Goal: Find contact information: Find contact information

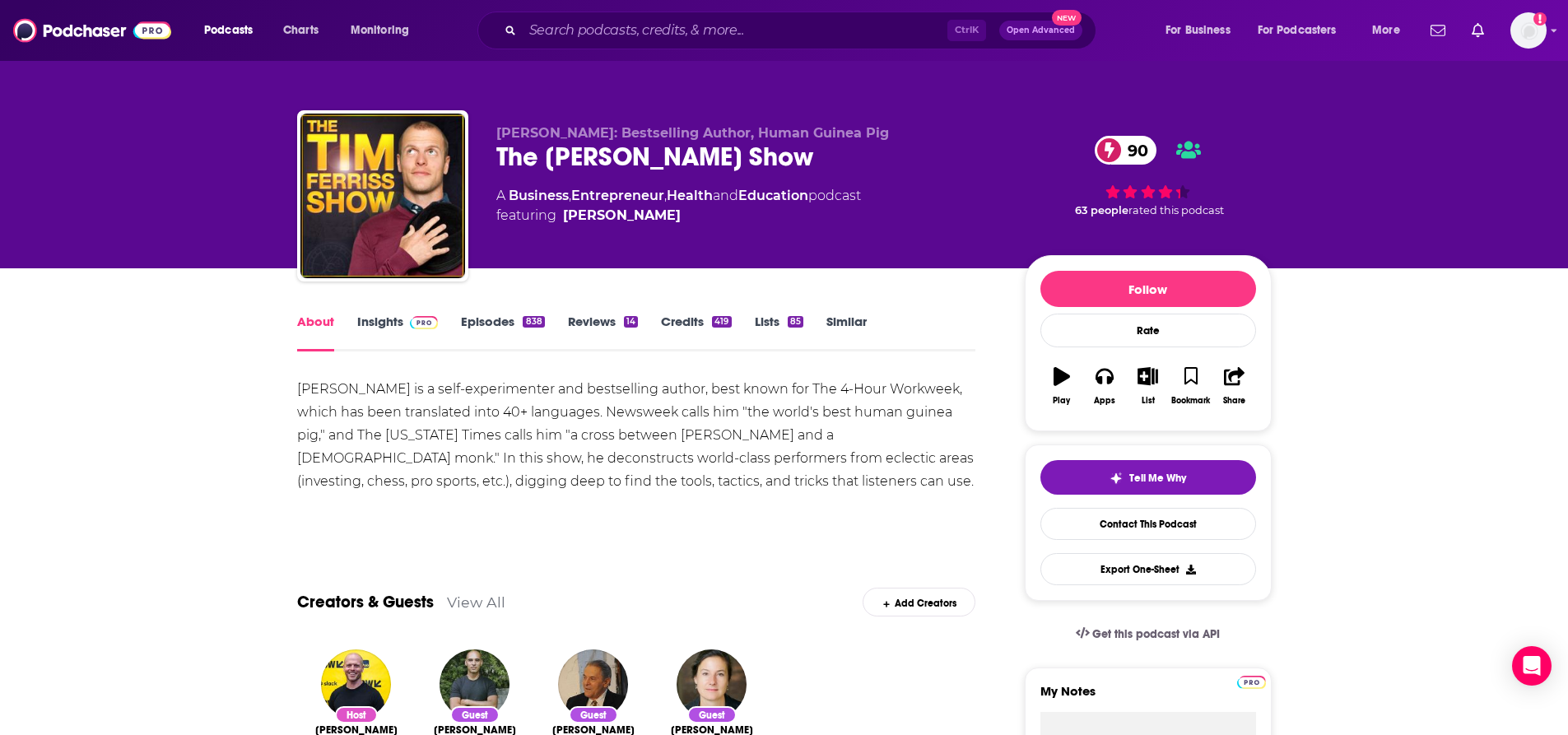
click at [365, 333] on link "Insights" at bounding box center [398, 332] width 82 height 38
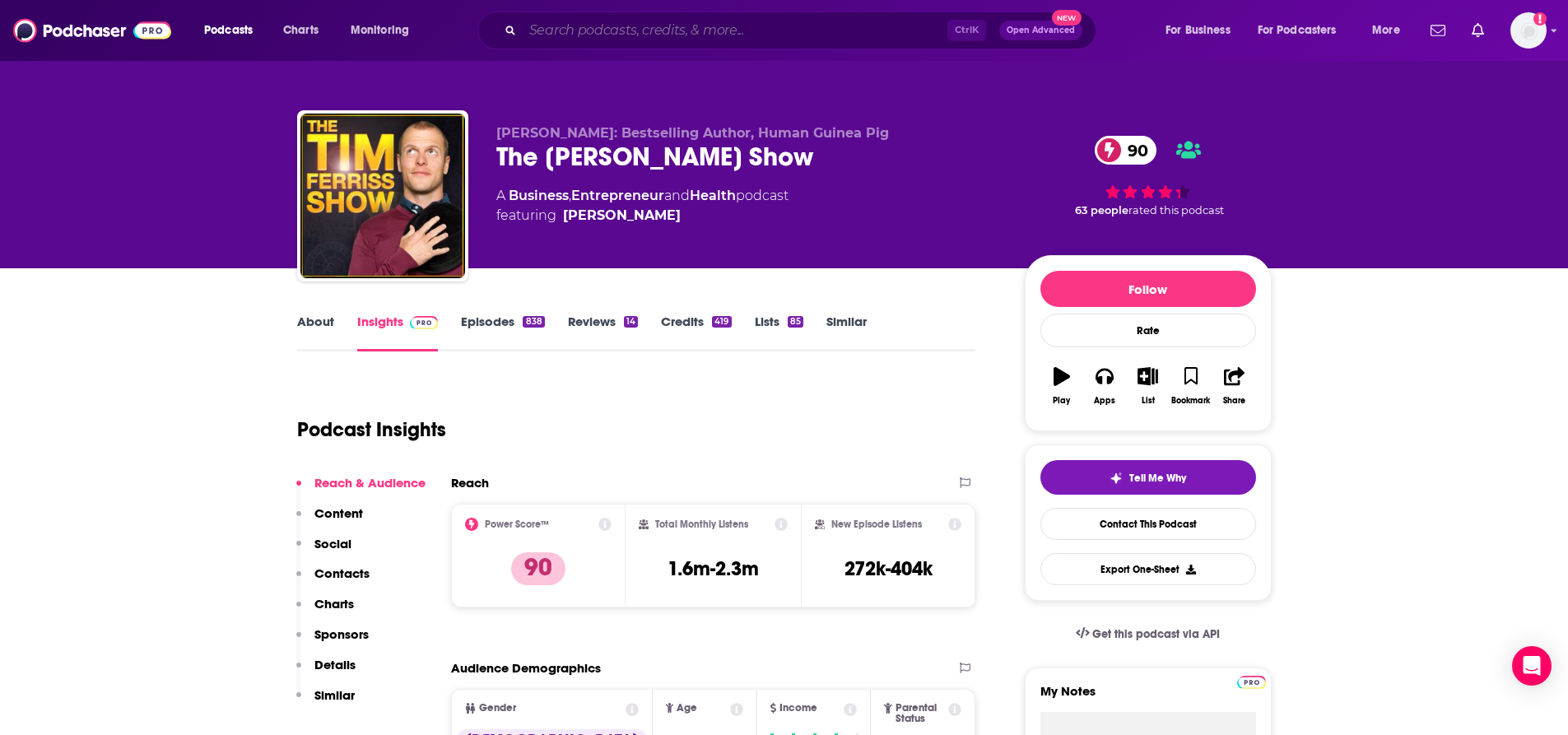
drag, startPoint x: 585, startPoint y: 27, endPoint x: 646, endPoint y: 24, distance: 61.1
click at [586, 27] on input "Search podcasts, credits, & more..." at bounding box center [735, 31] width 425 height 26
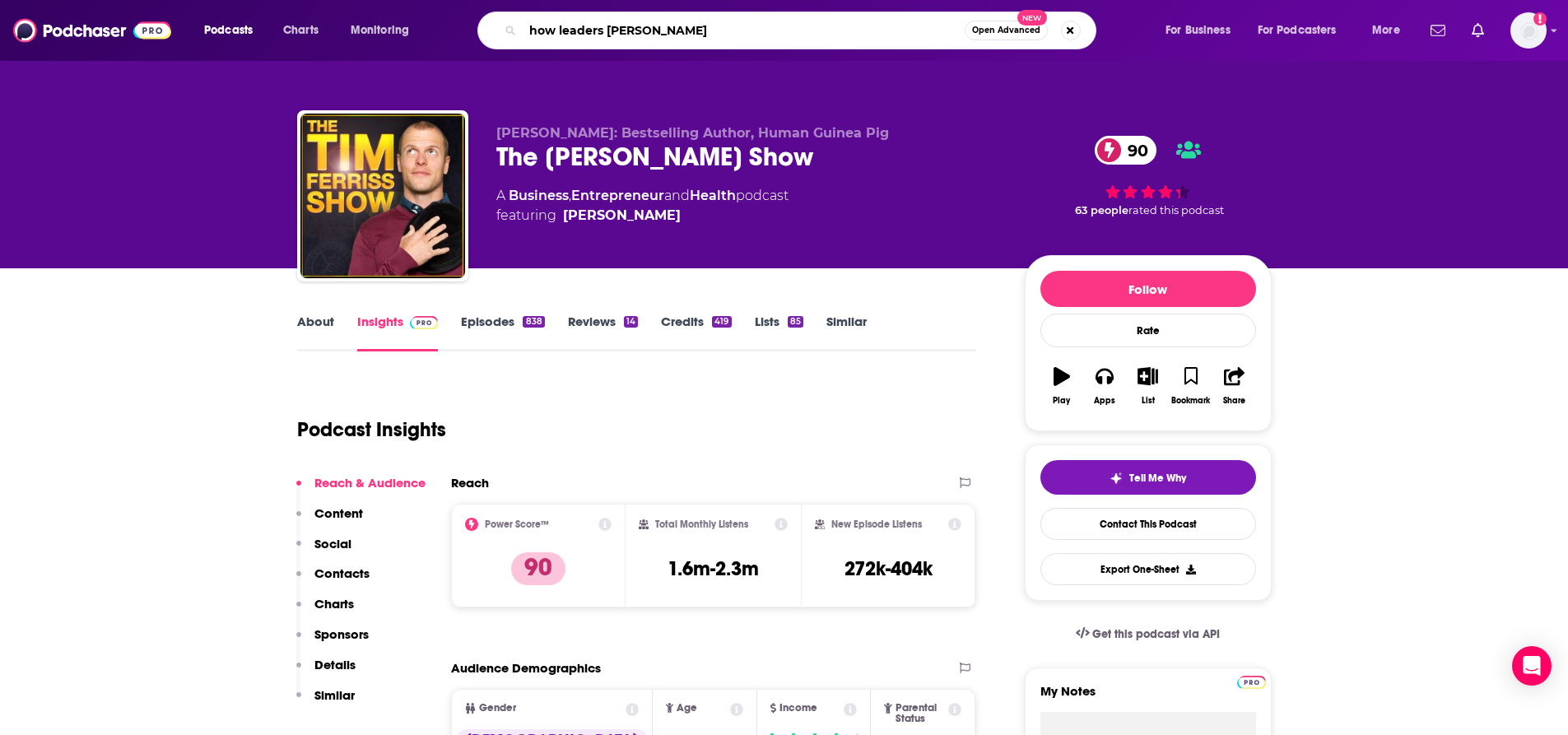
type input "how leaders lead"
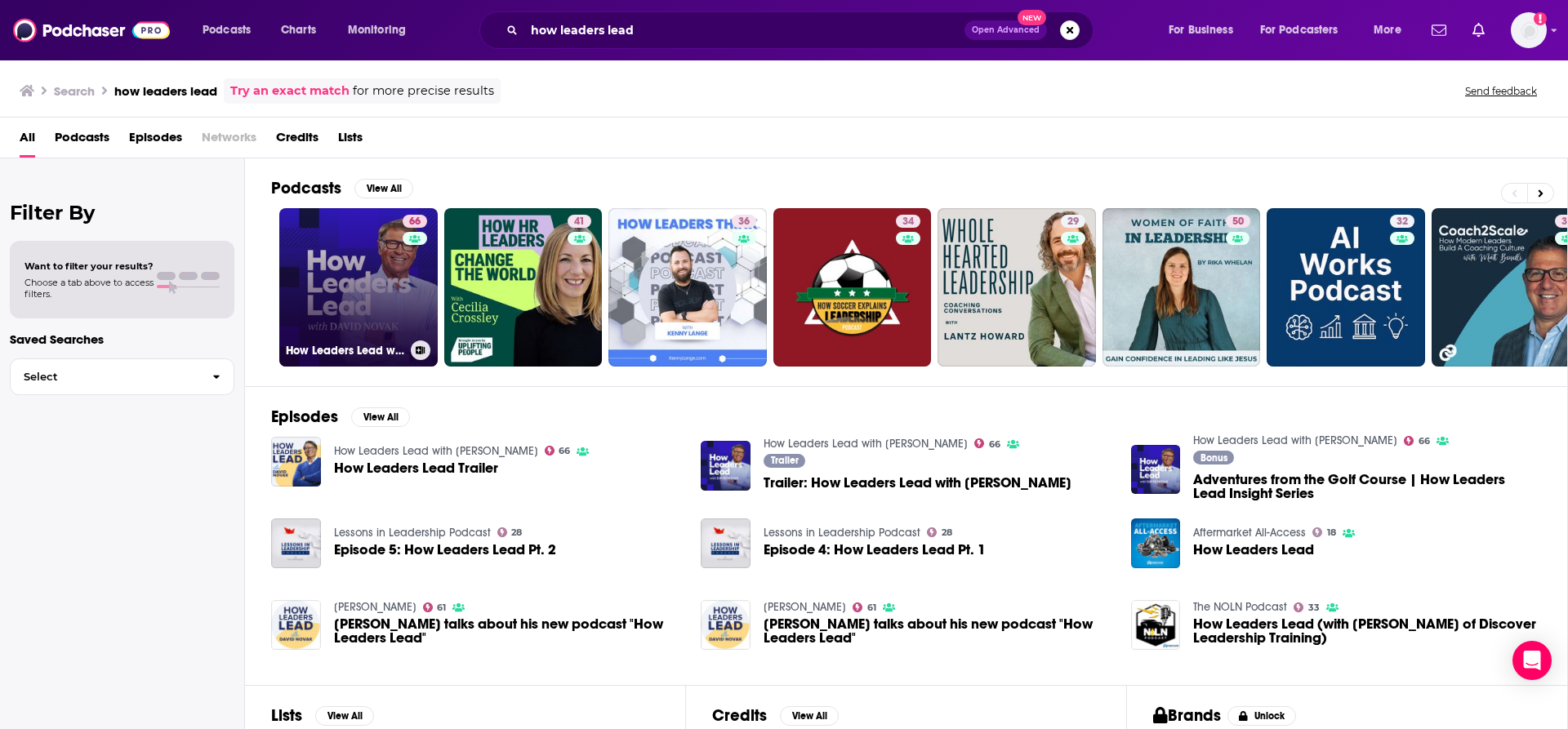
click at [401, 314] on link "66 How Leaders Lead with [PERSON_NAME]" at bounding box center [359, 288] width 159 height 159
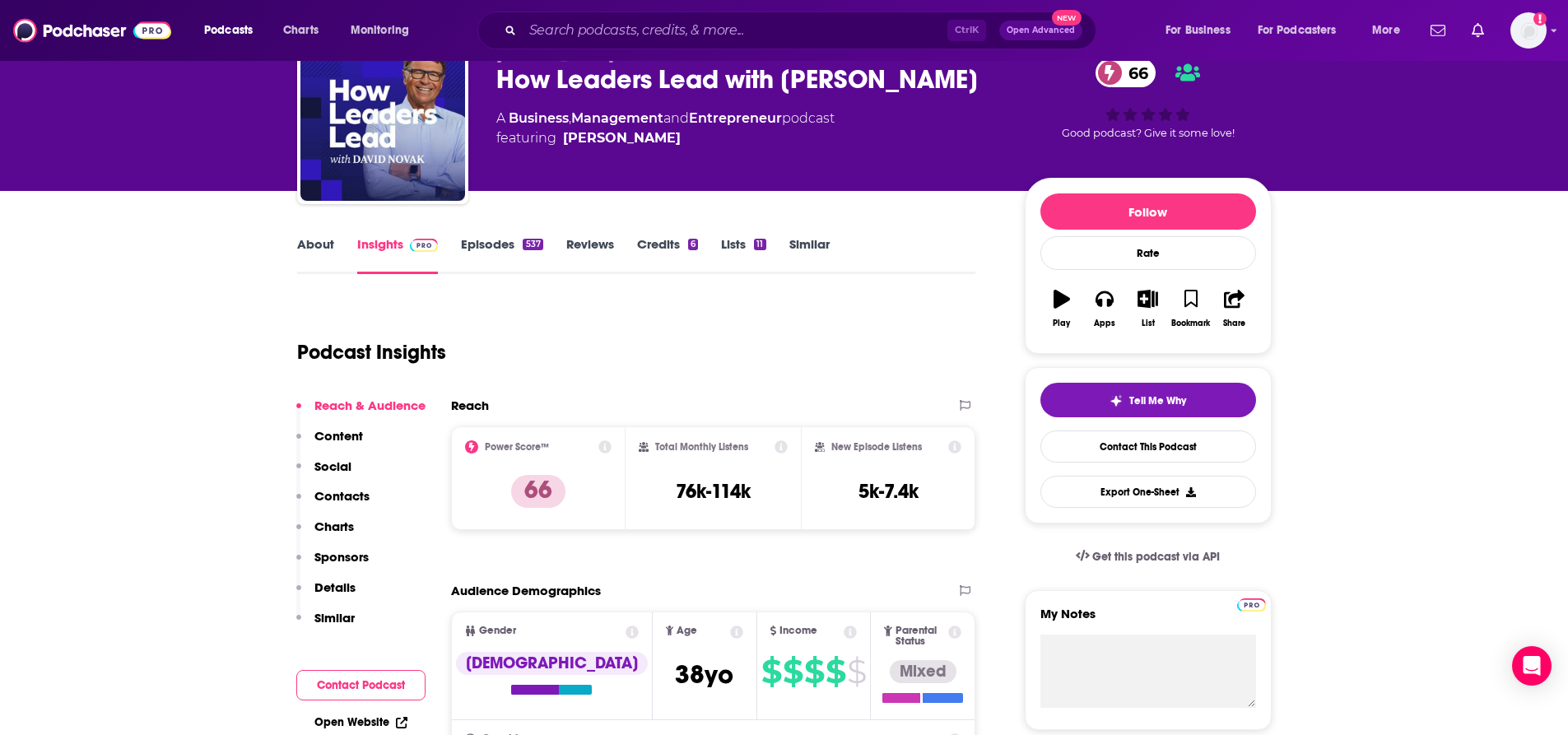
scroll to position [165, 0]
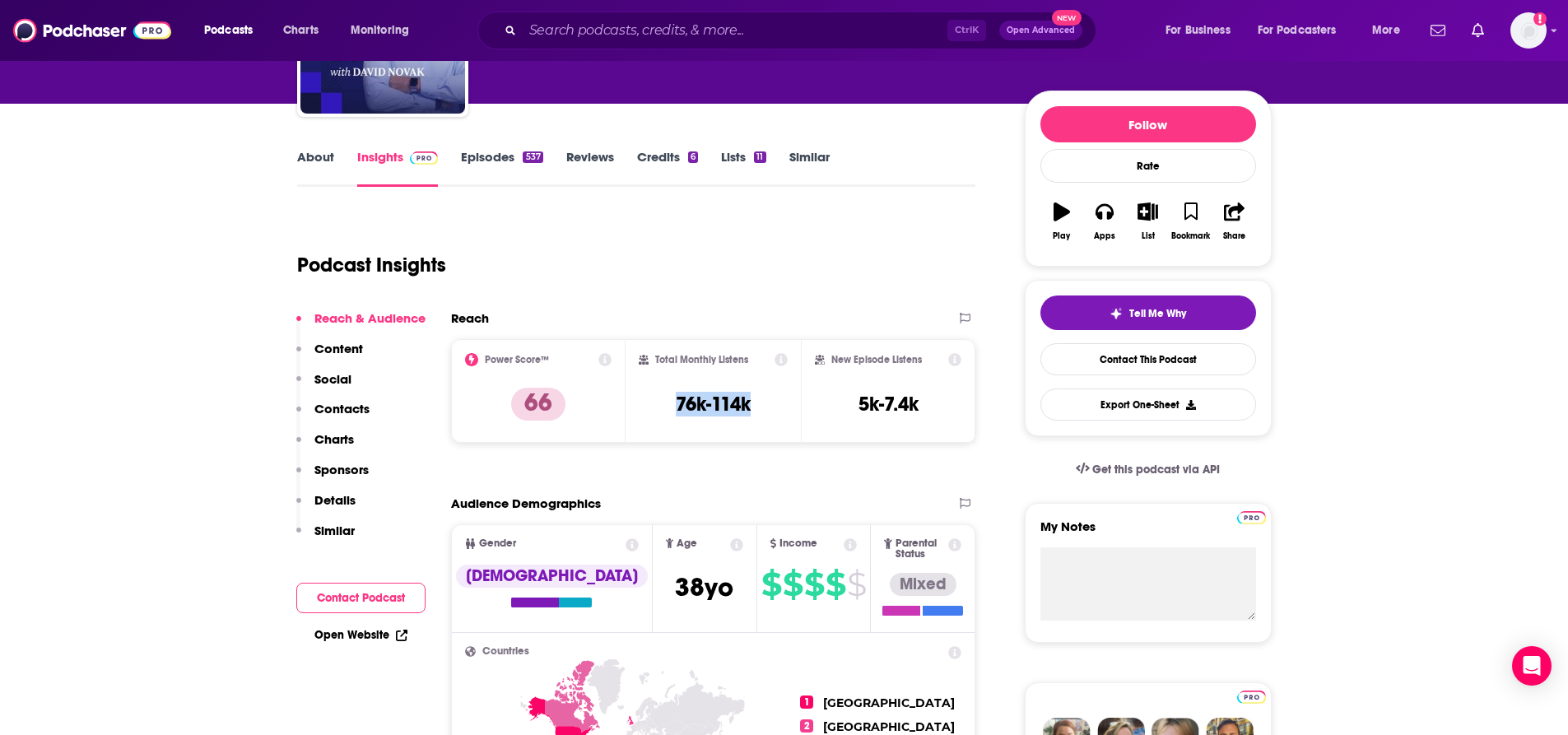
drag, startPoint x: 754, startPoint y: 401, endPoint x: 667, endPoint y: 407, distance: 87.2
click at [667, 407] on div "Total Monthly Listens 76k-114k" at bounding box center [713, 391] width 149 height 75
drag, startPoint x: 902, startPoint y: 393, endPoint x: 857, endPoint y: 390, distance: 45.1
click at [857, 390] on div "New Episode Listens 5k-7.4k" at bounding box center [888, 391] width 147 height 75
copy h3 "5k-7.4k"
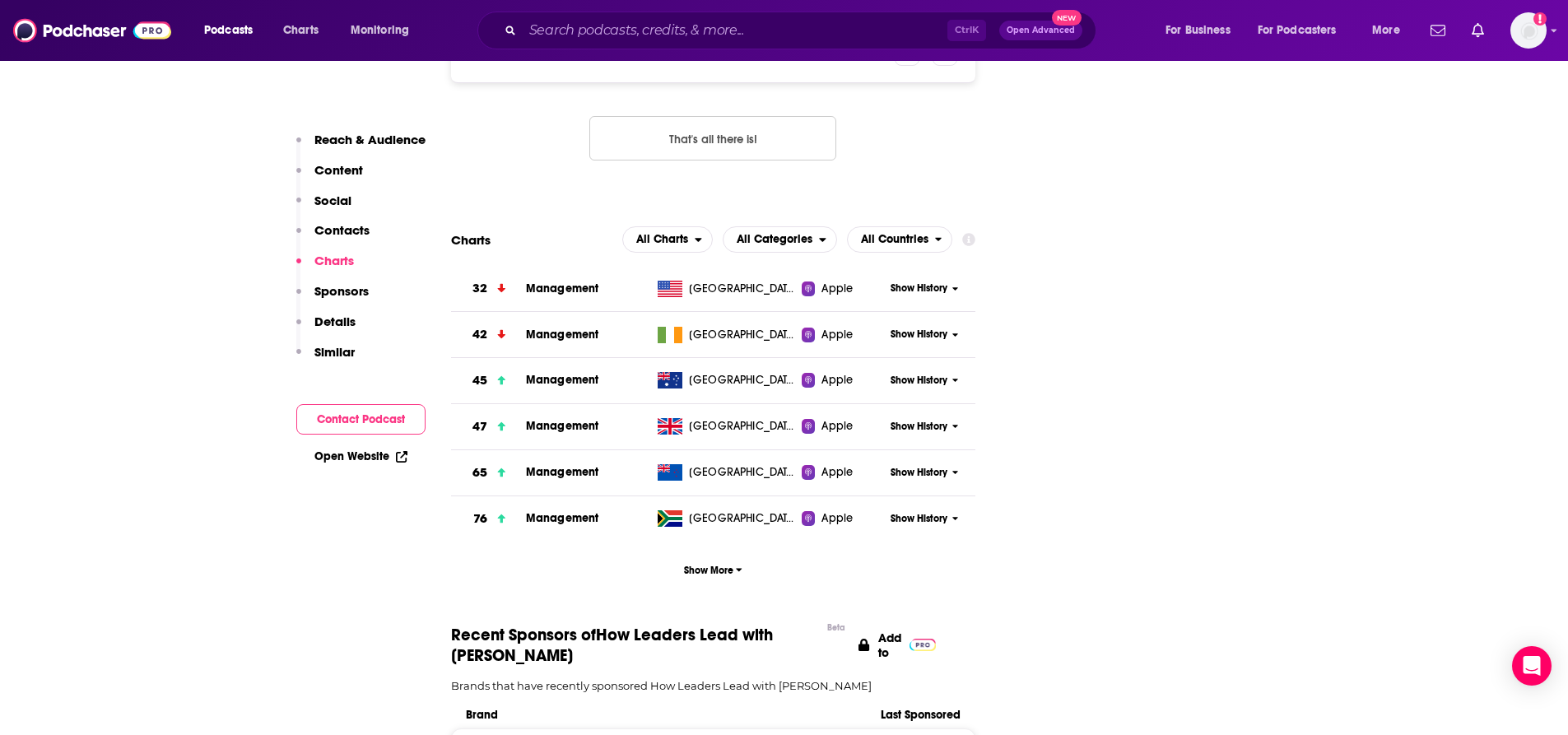
scroll to position [2223, 0]
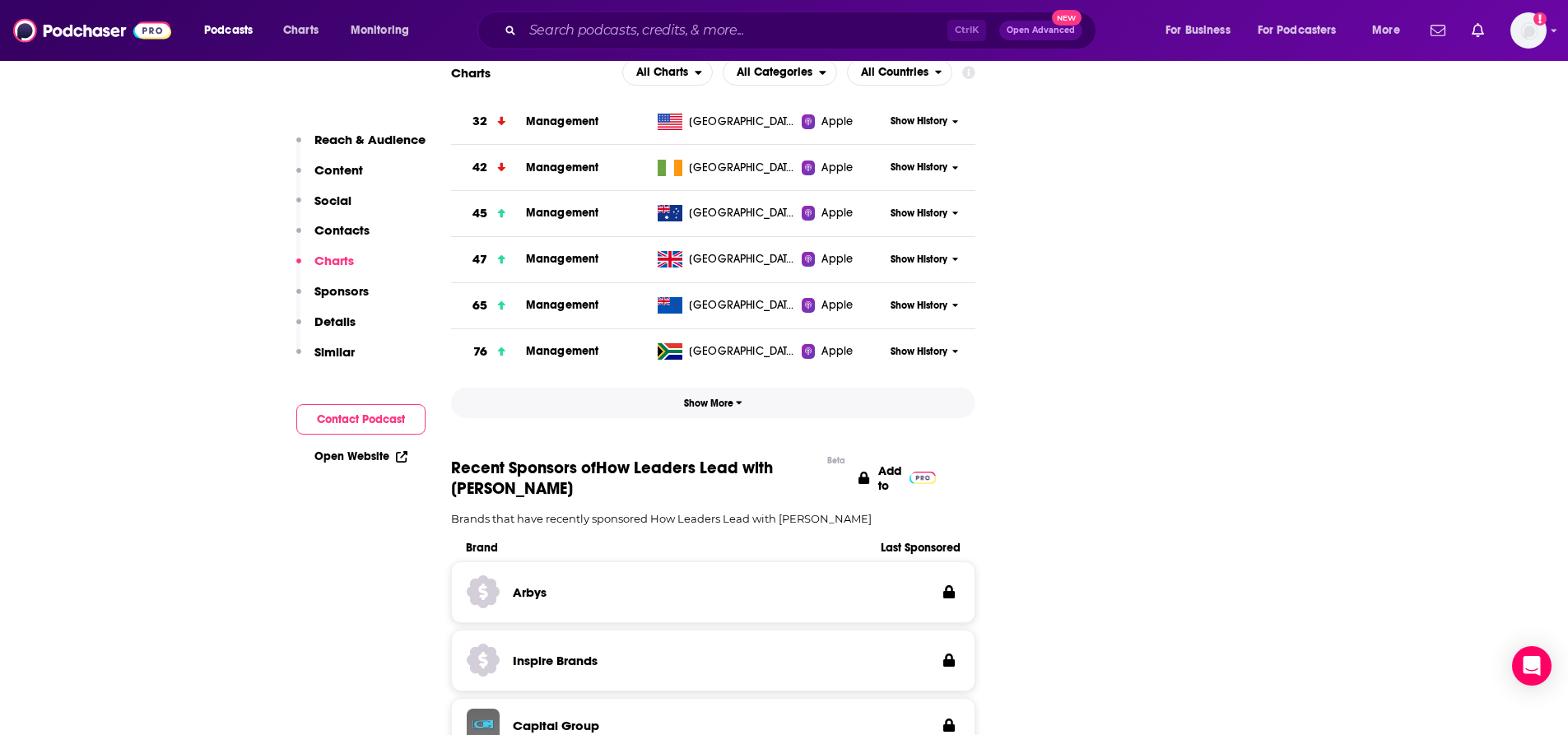
click at [689, 388] on button "Show More" at bounding box center [713, 403] width 525 height 31
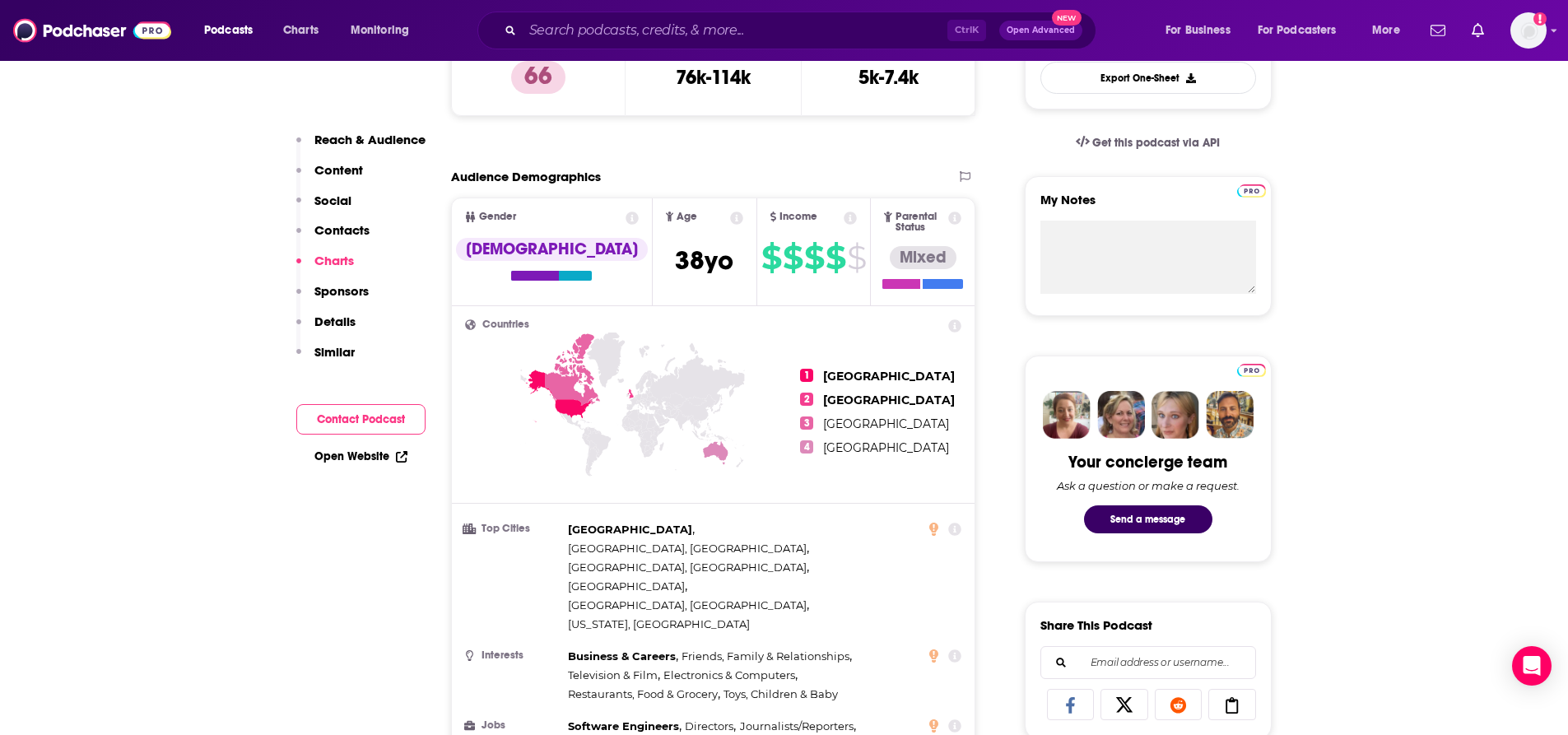
scroll to position [1875, 0]
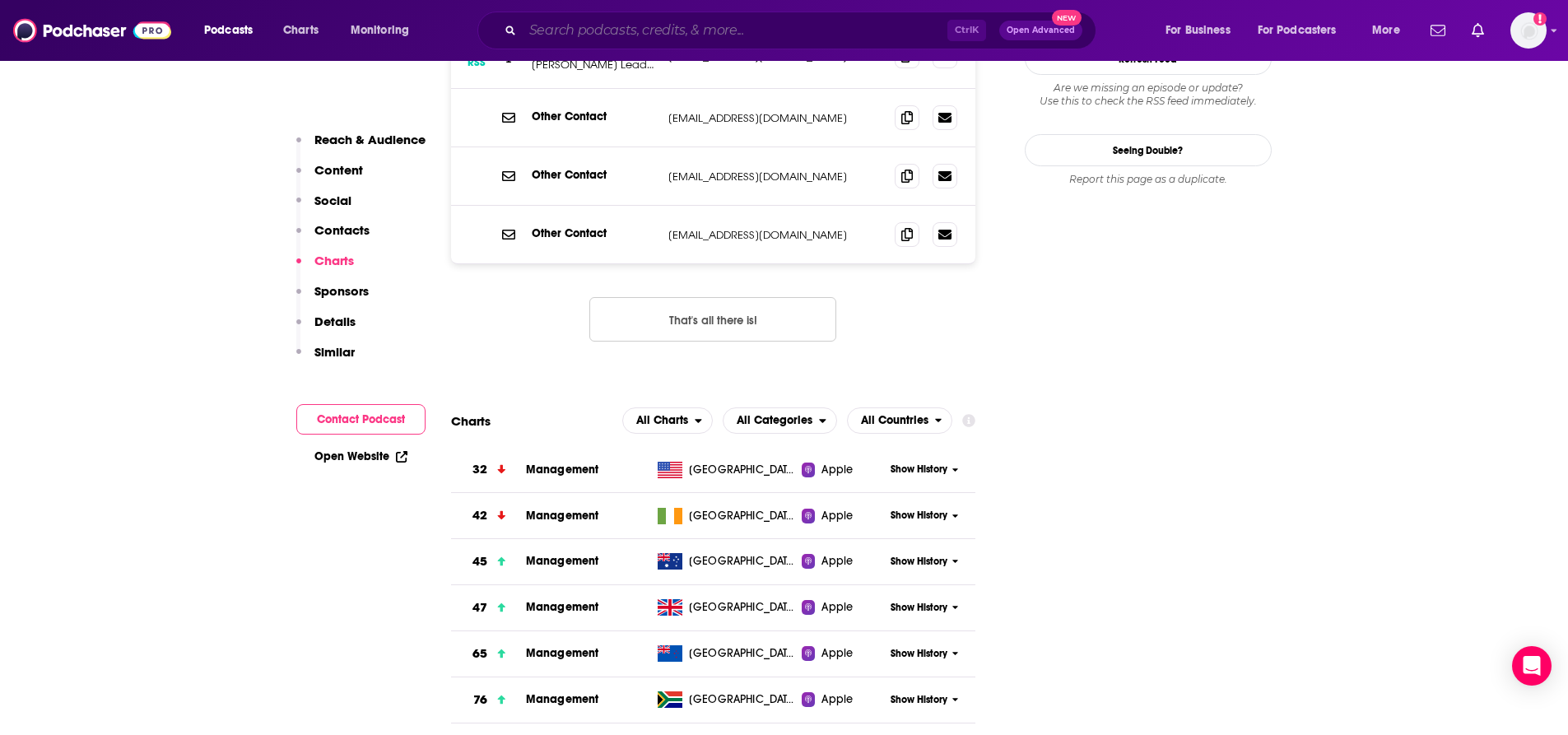
click at [526, 33] on input "Search podcasts, credits, & more..." at bounding box center [735, 31] width 425 height 26
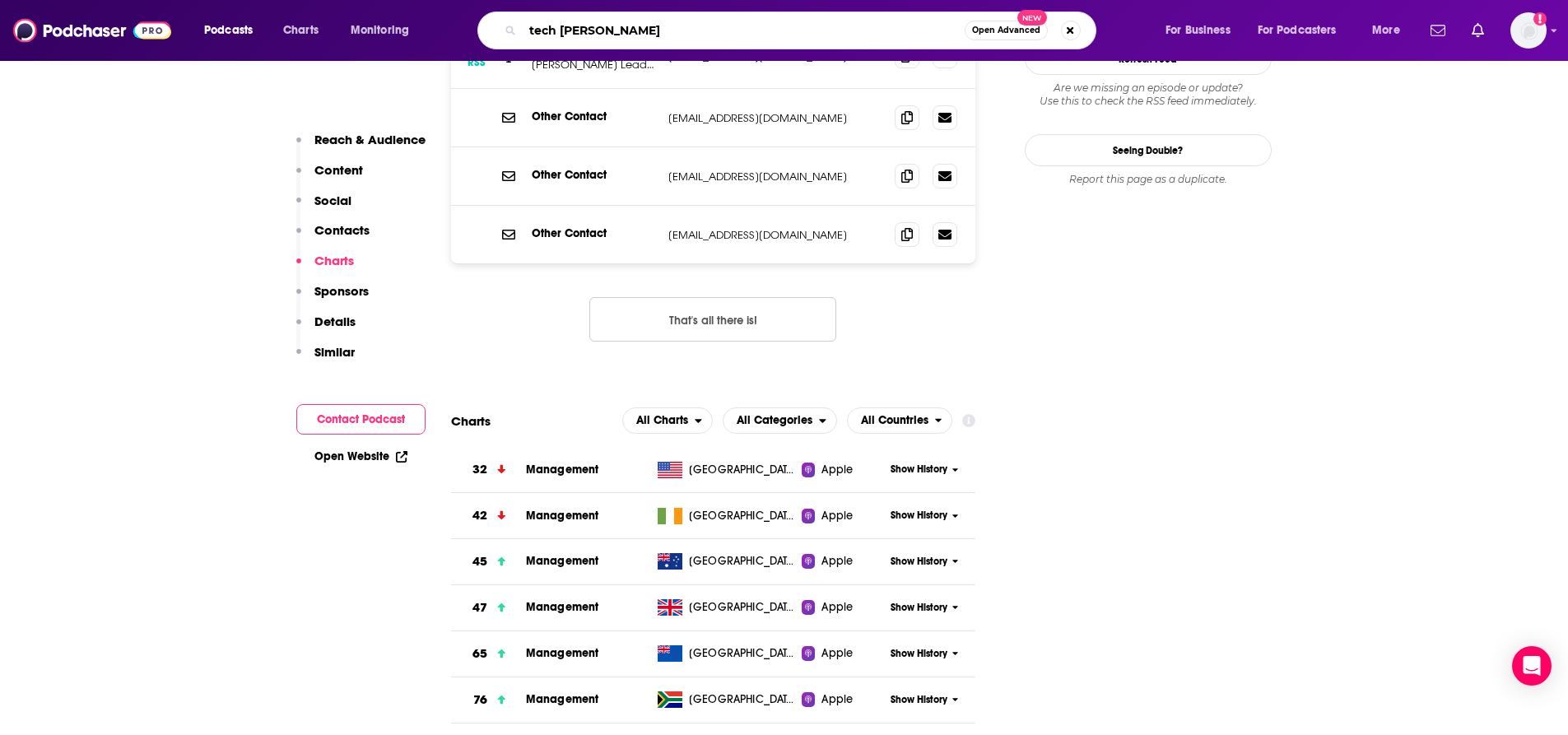
type input "tech tonic"
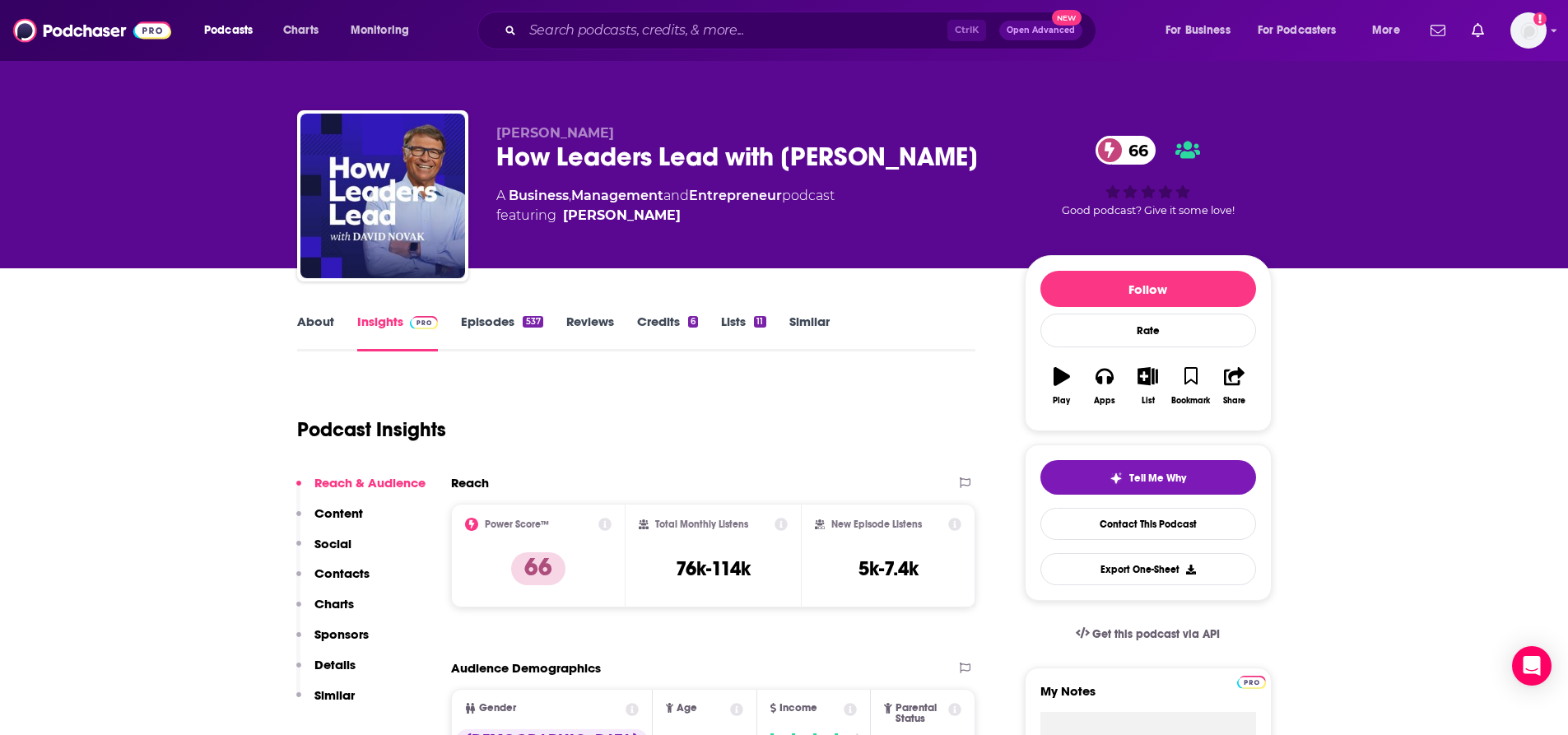
click at [480, 323] on link "Episodes 537" at bounding box center [502, 332] width 82 height 38
click at [543, 32] on input "Search podcasts, credits, & more..." at bounding box center [735, 31] width 425 height 26
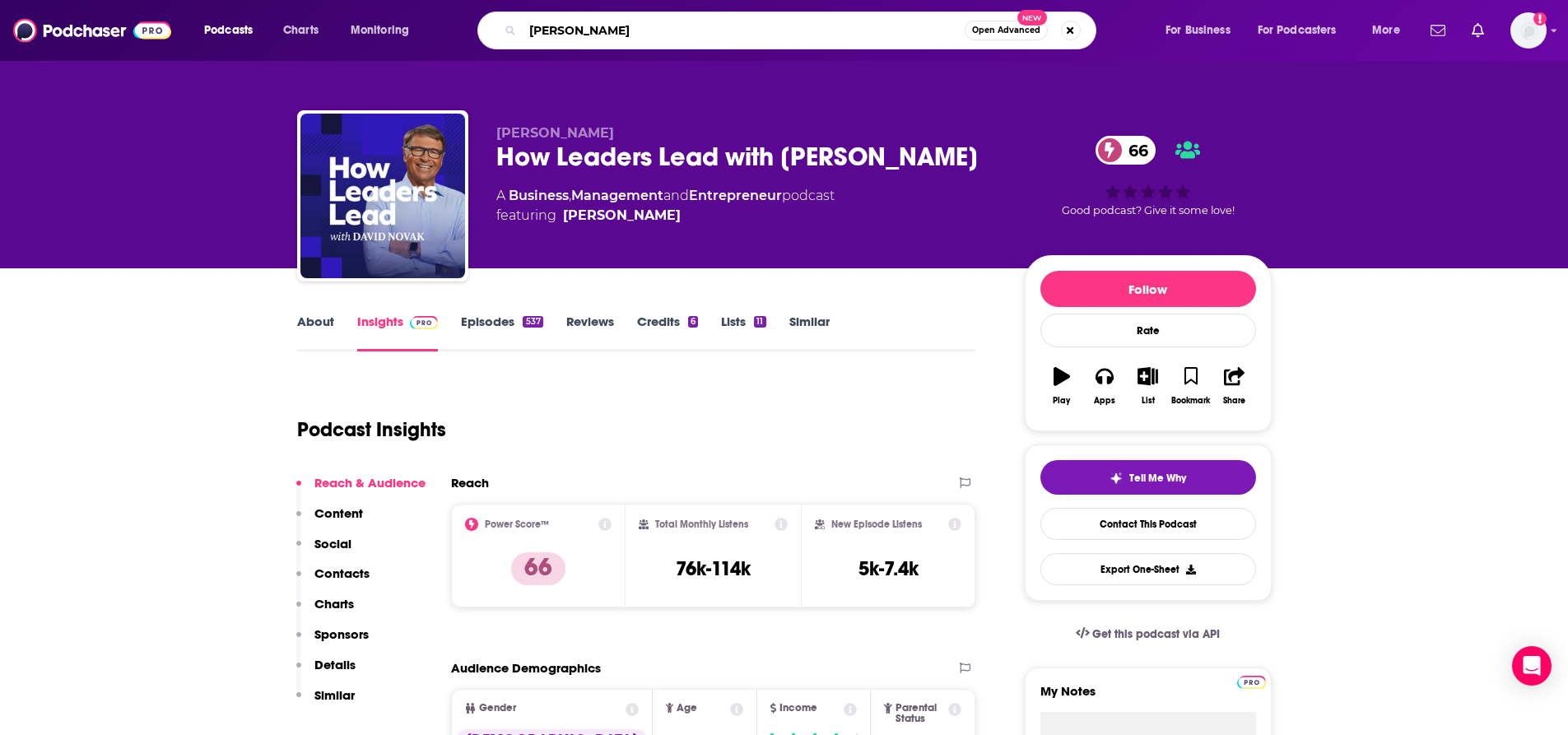
type input "[PERSON_NAME]"
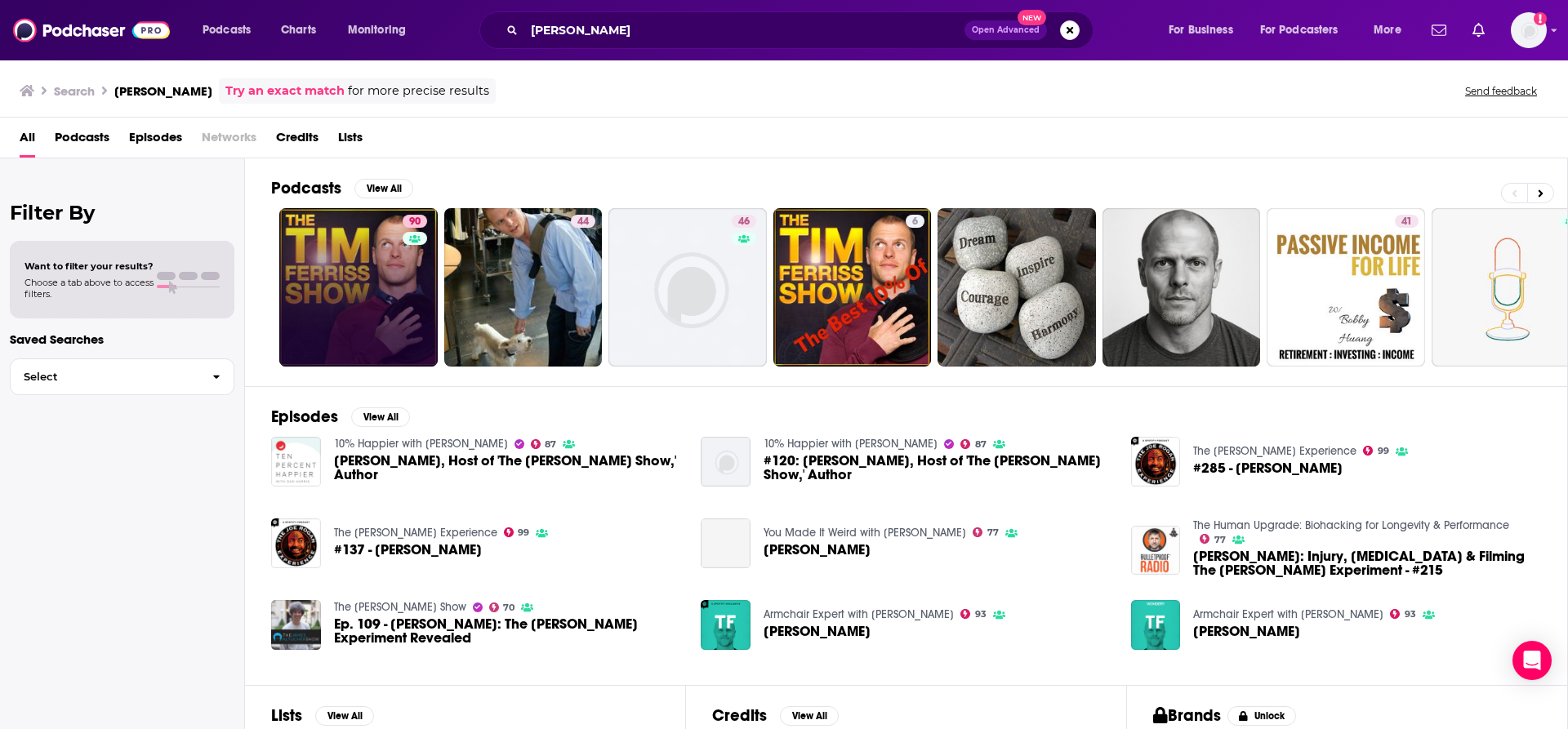
click at [369, 305] on link "90" at bounding box center [359, 288] width 159 height 159
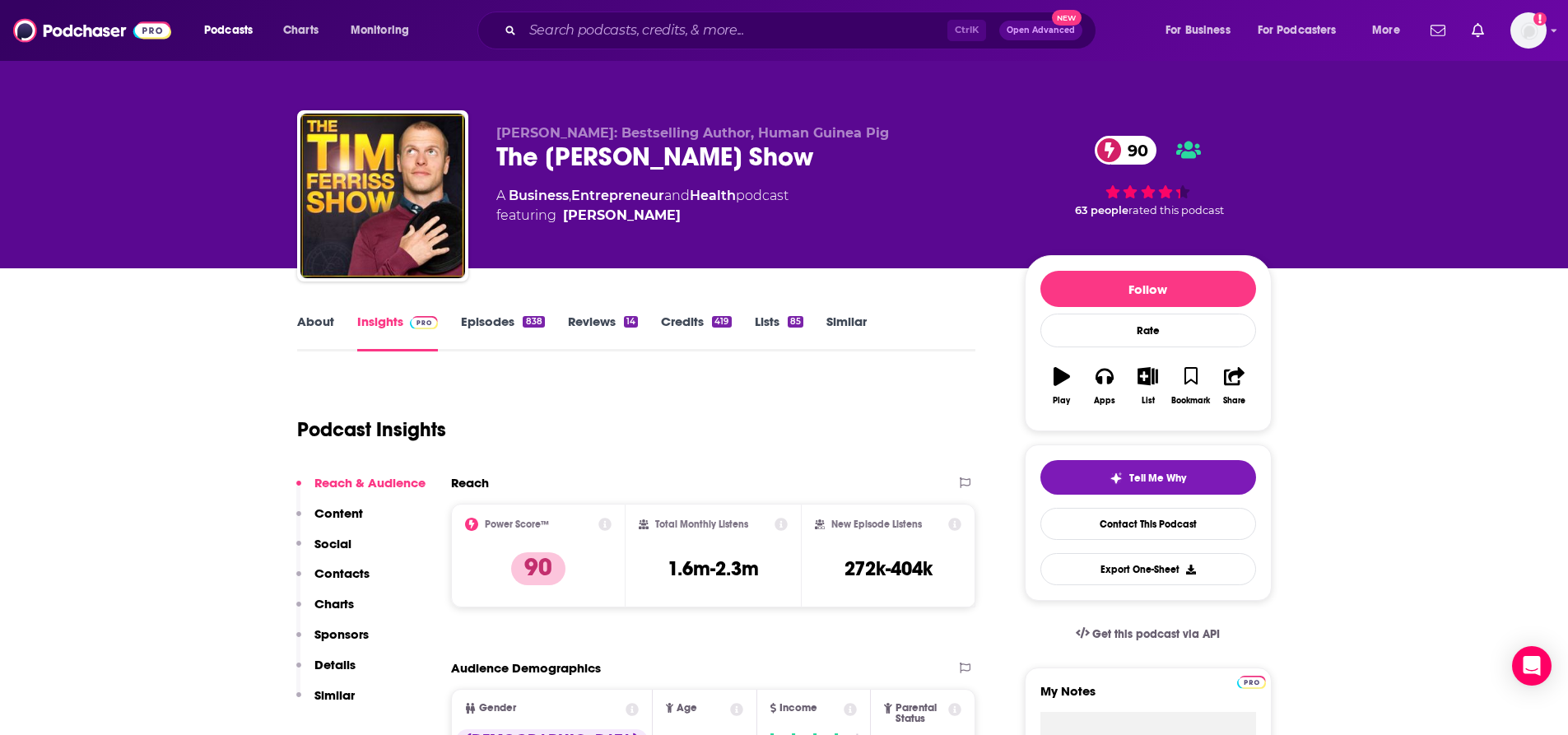
click at [502, 330] on link "Episodes 838" at bounding box center [502, 332] width 83 height 38
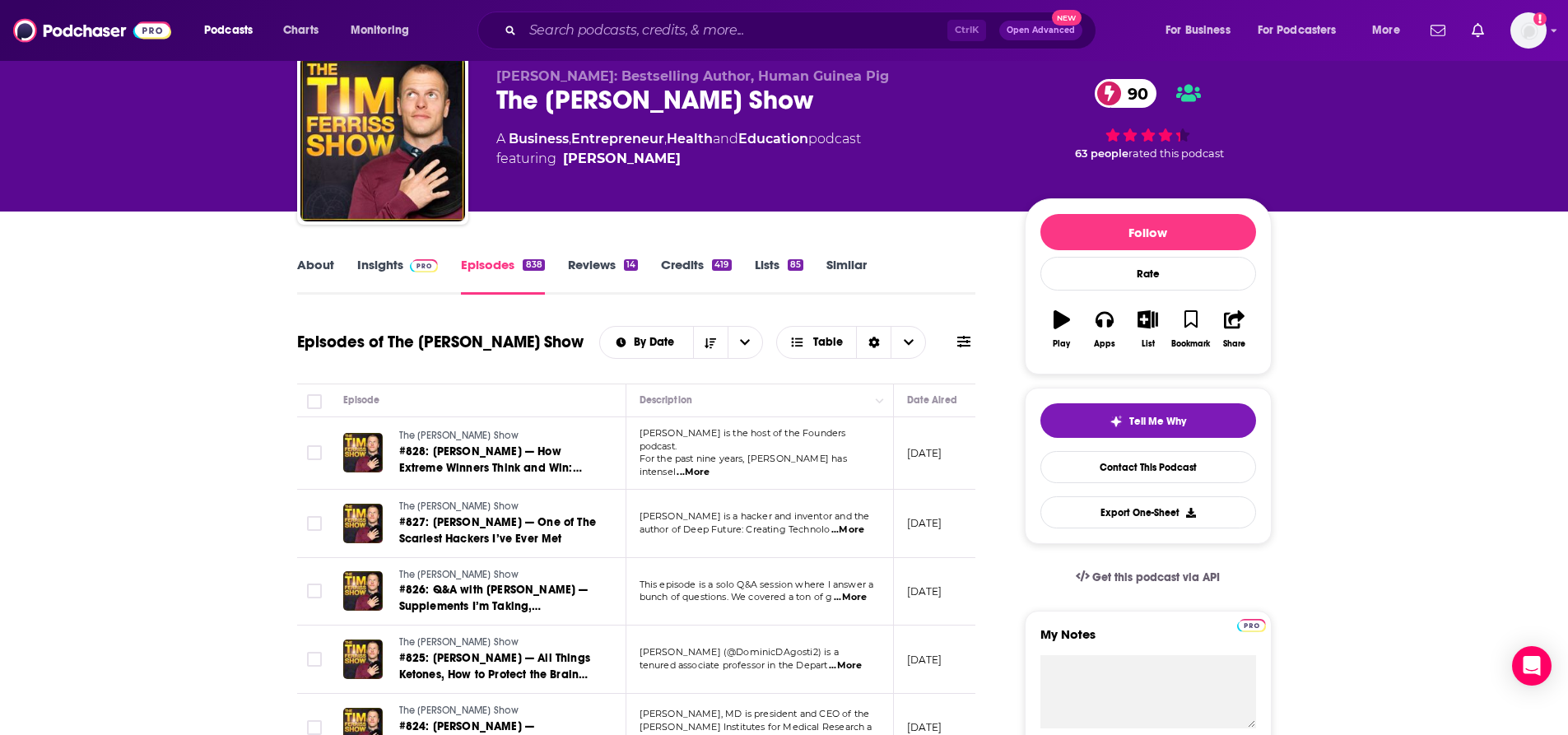
scroll to position [82, 0]
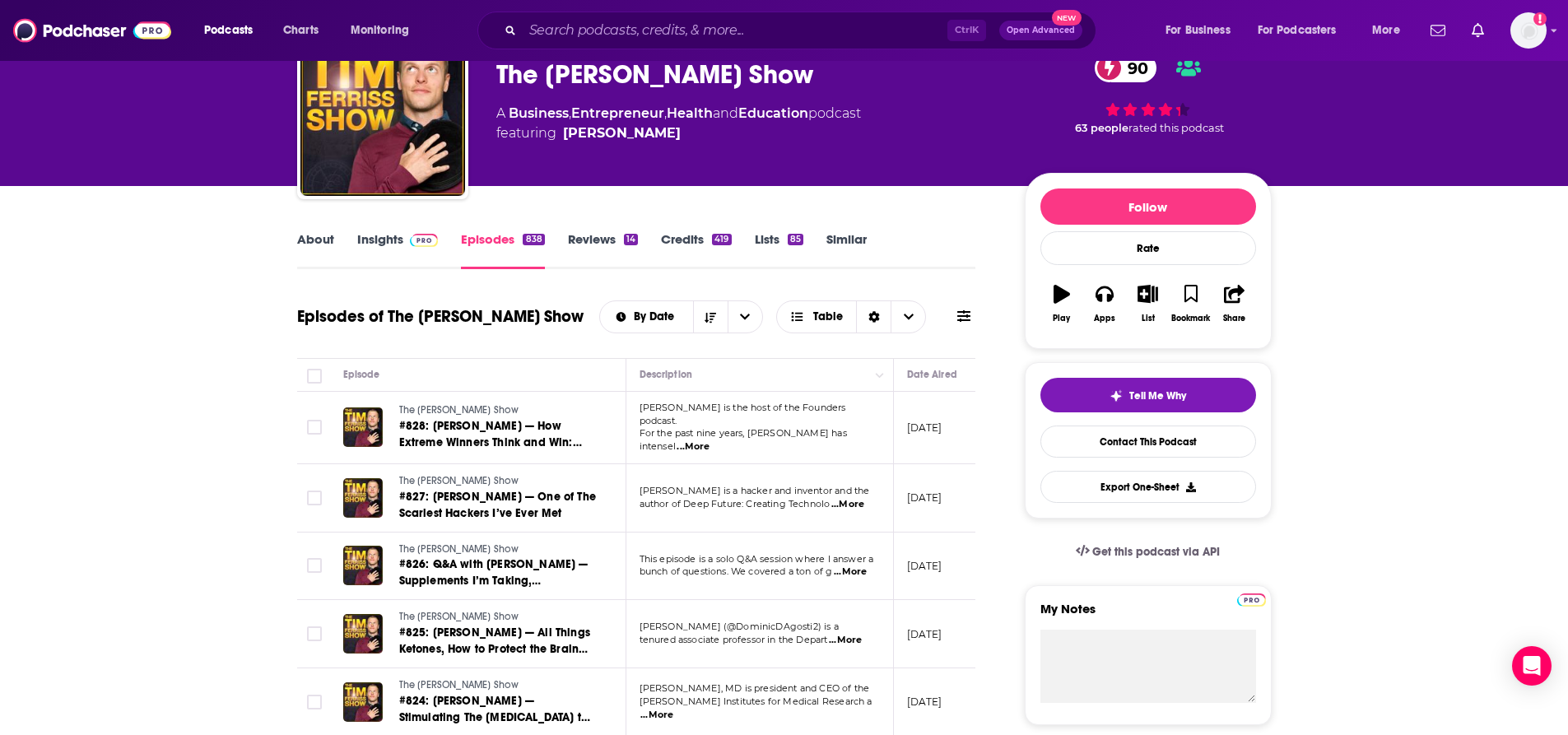
click at [312, 241] on link "About" at bounding box center [315, 250] width 37 height 38
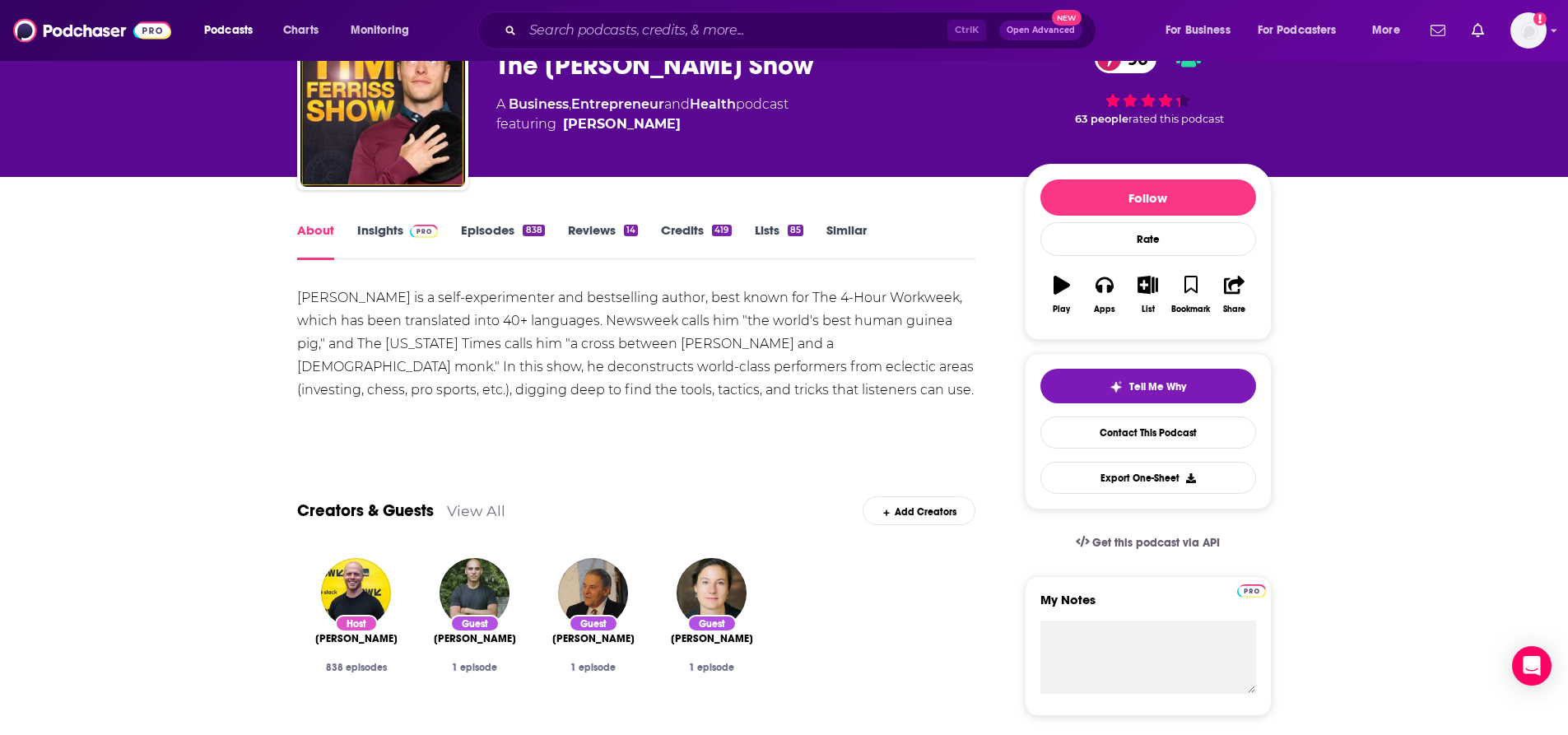
scroll to position [247, 0]
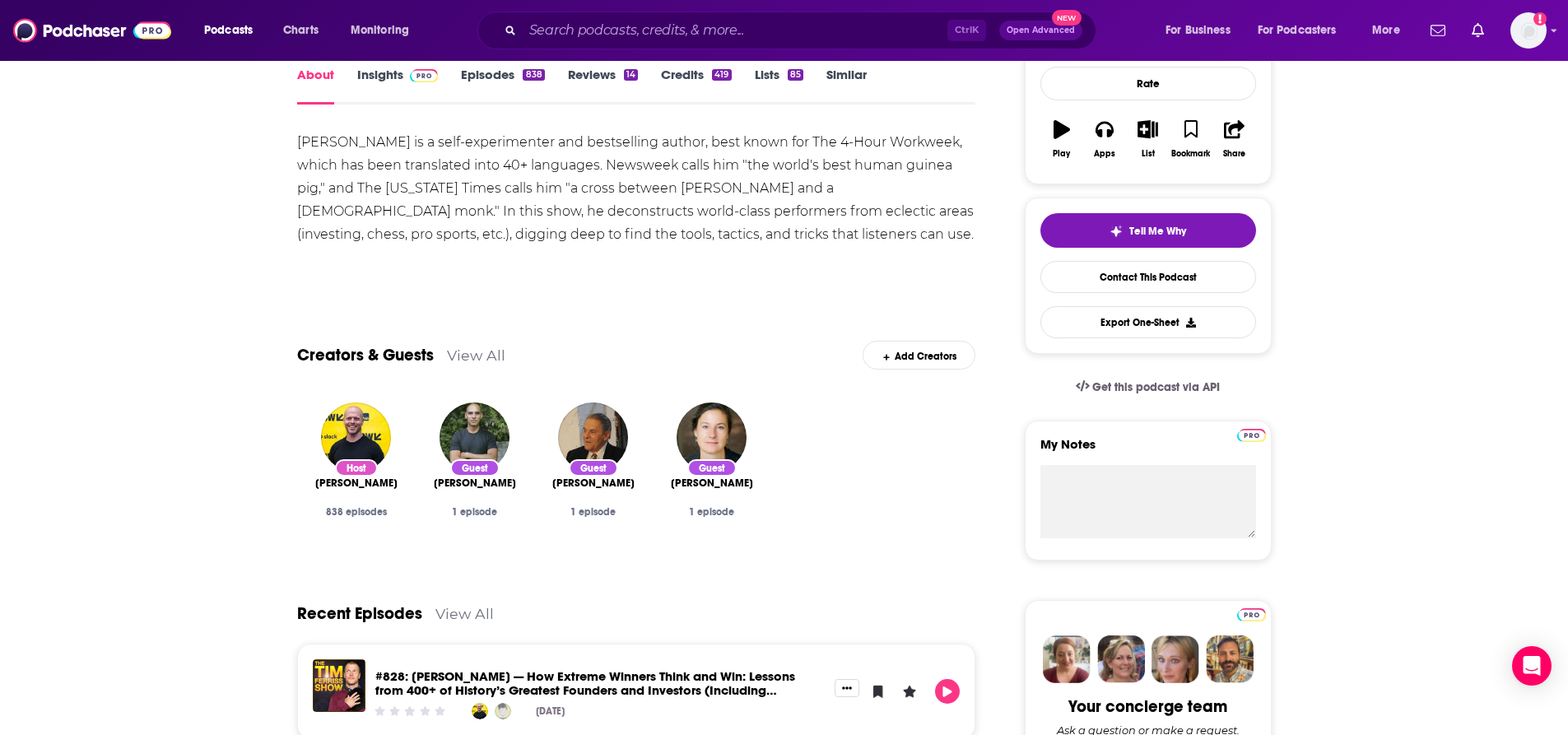
click at [477, 352] on link "View All" at bounding box center [476, 355] width 59 height 18
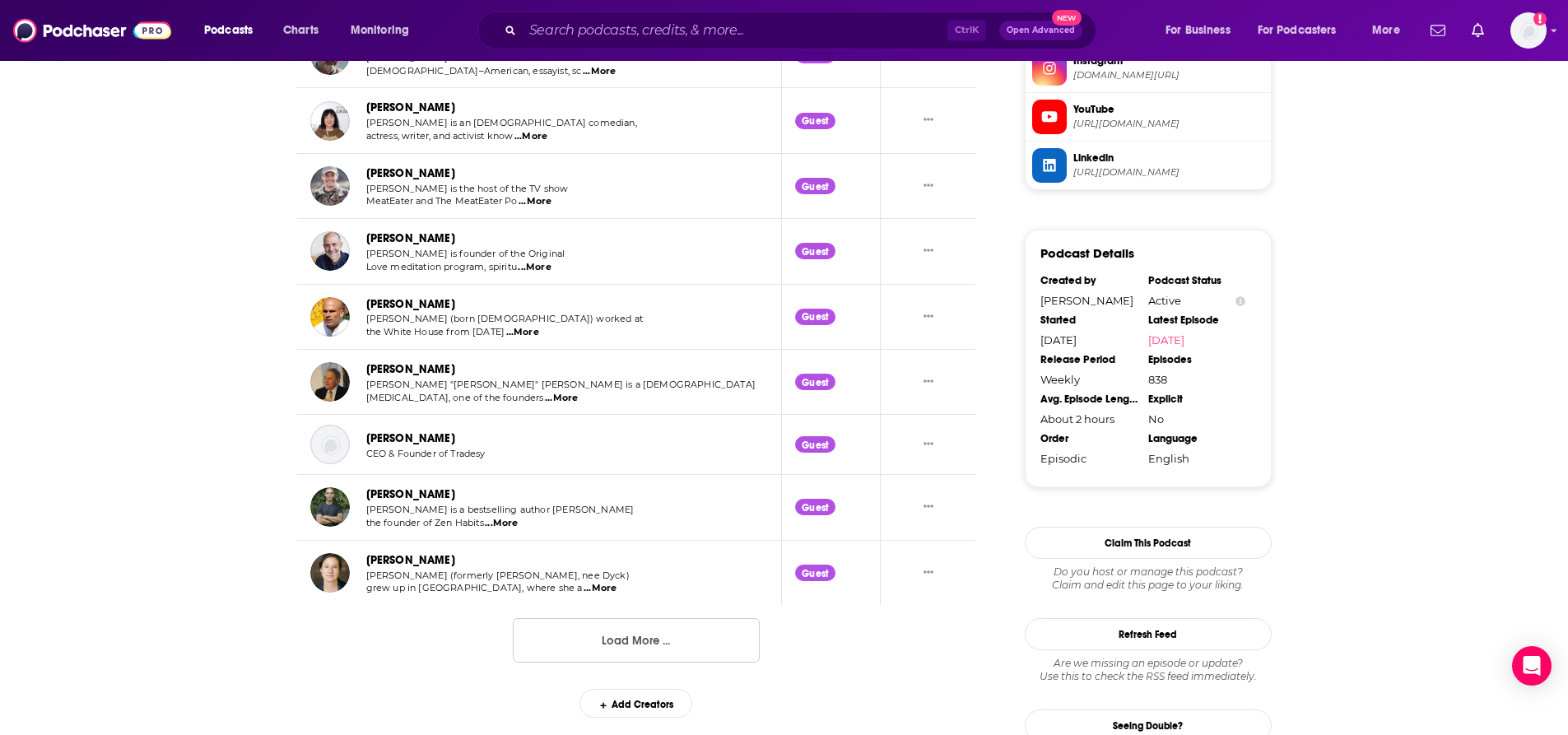
scroll to position [1636, 0]
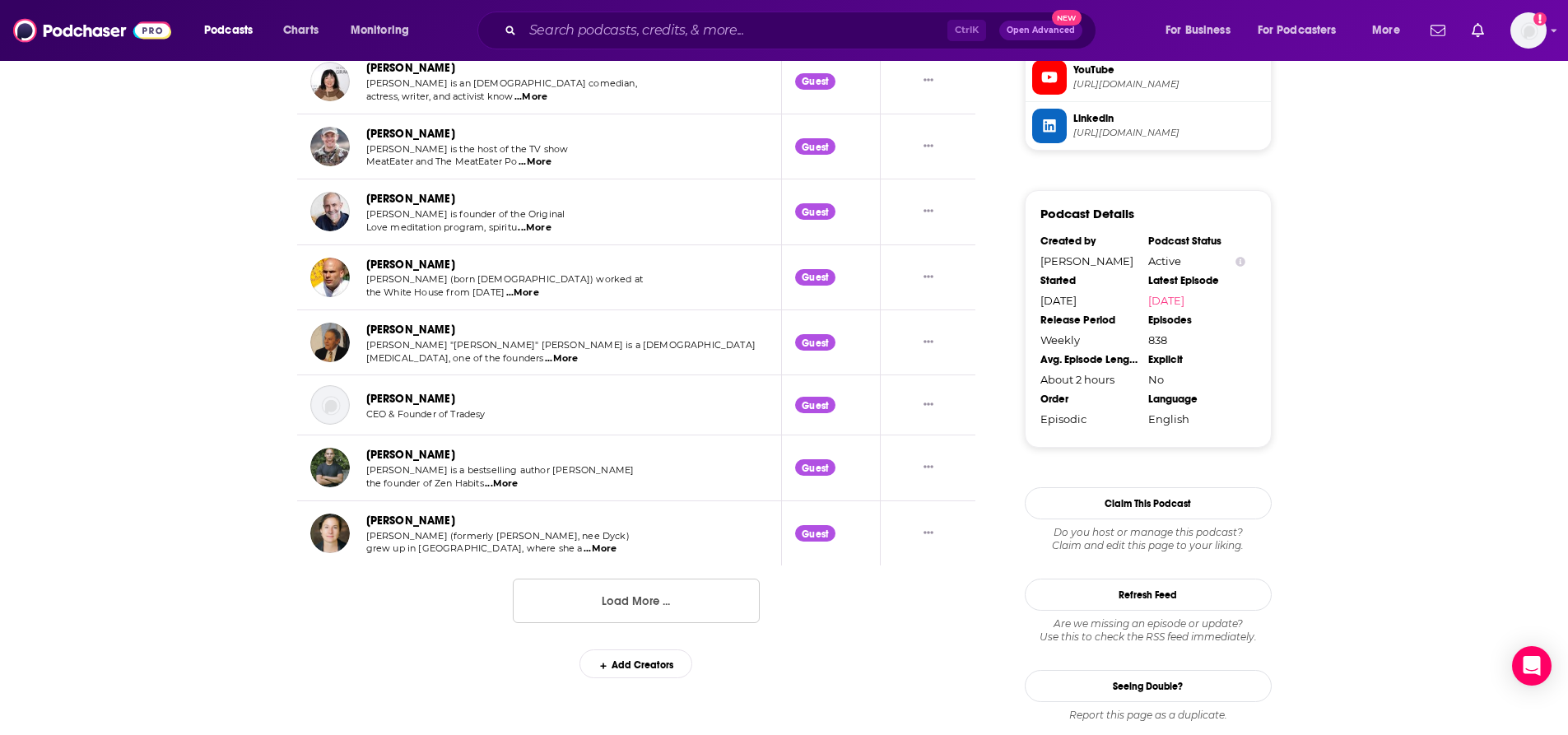
click at [644, 606] on button "Load More ..." at bounding box center [635, 601] width 246 height 45
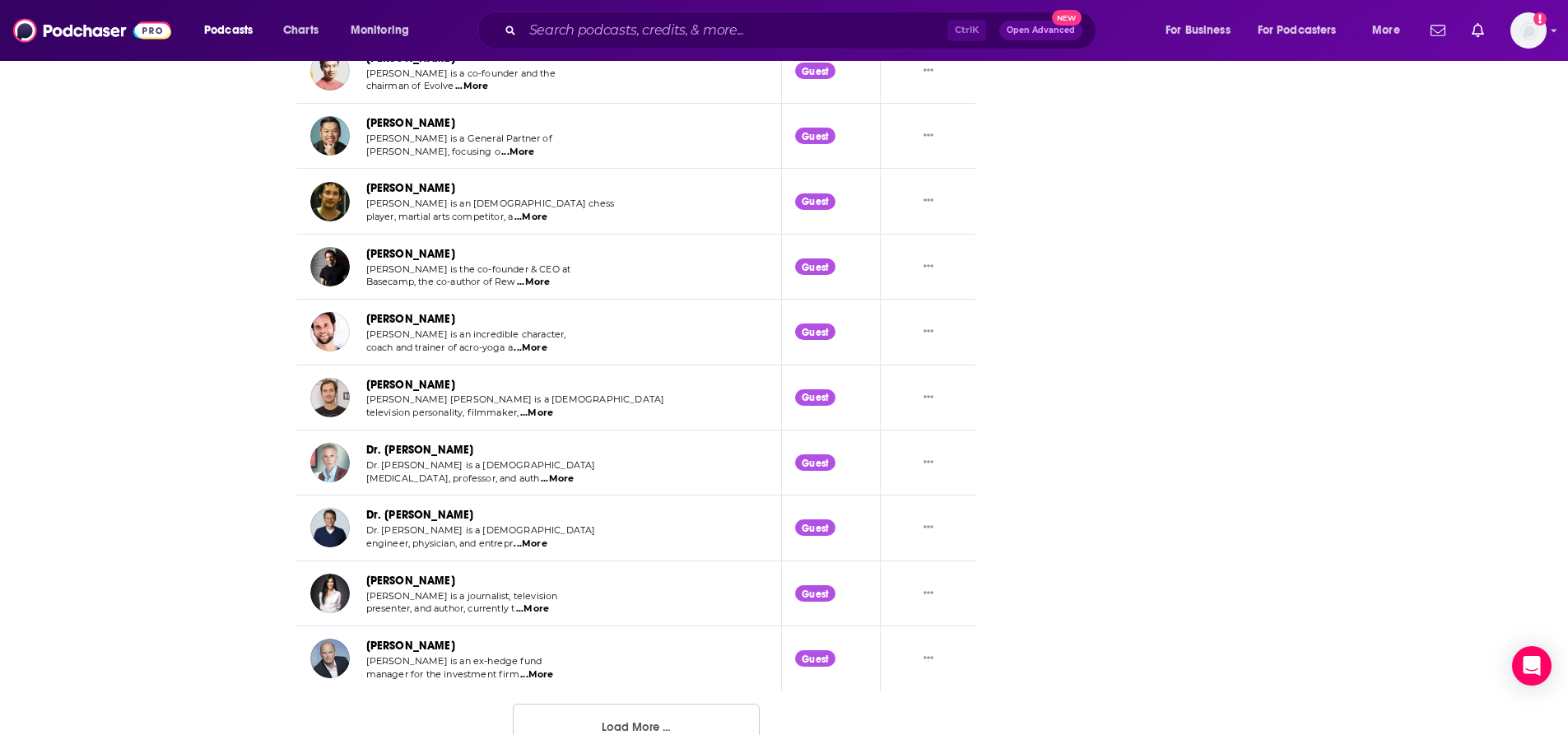
scroll to position [3215, 0]
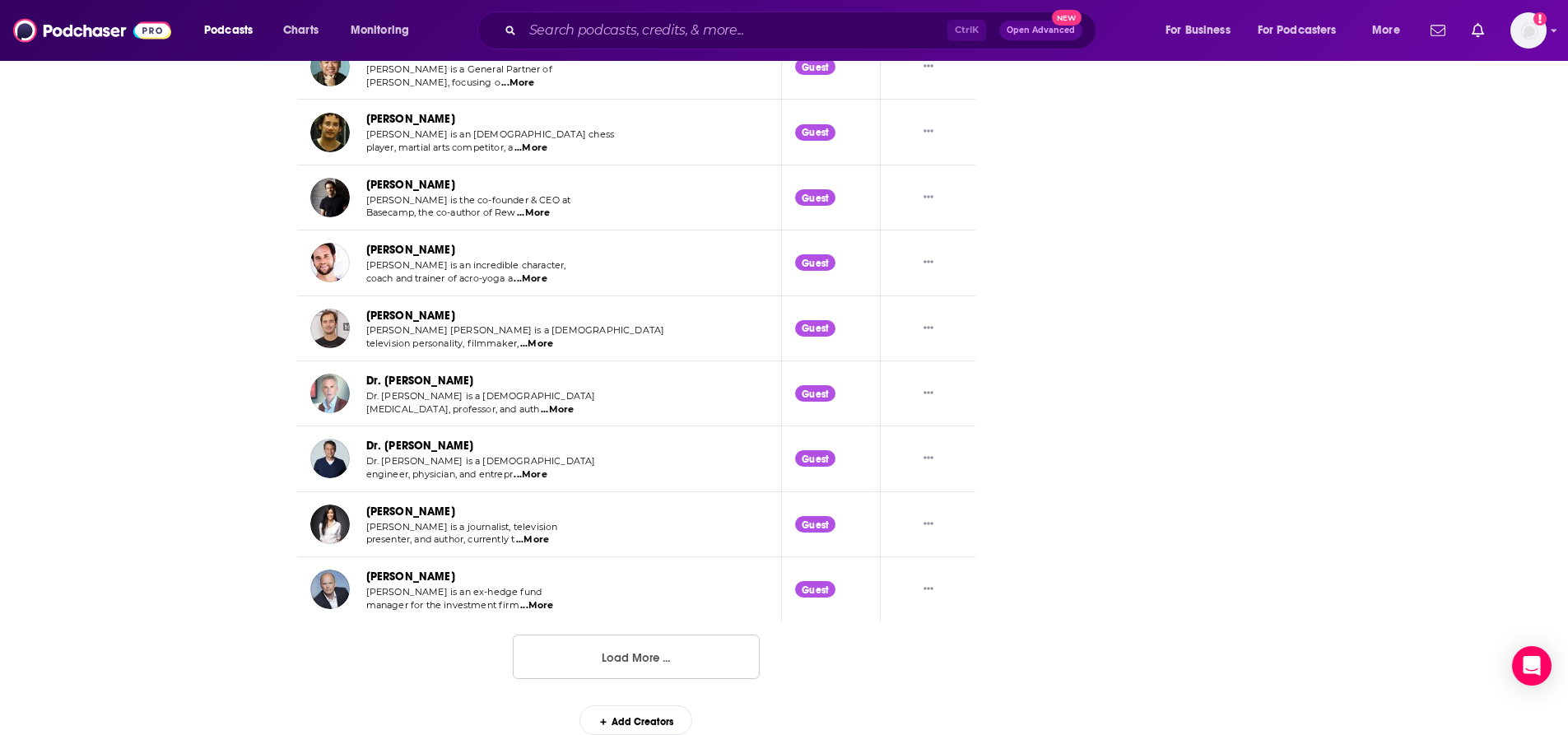
click at [687, 640] on button "Load More ..." at bounding box center [635, 657] width 246 height 45
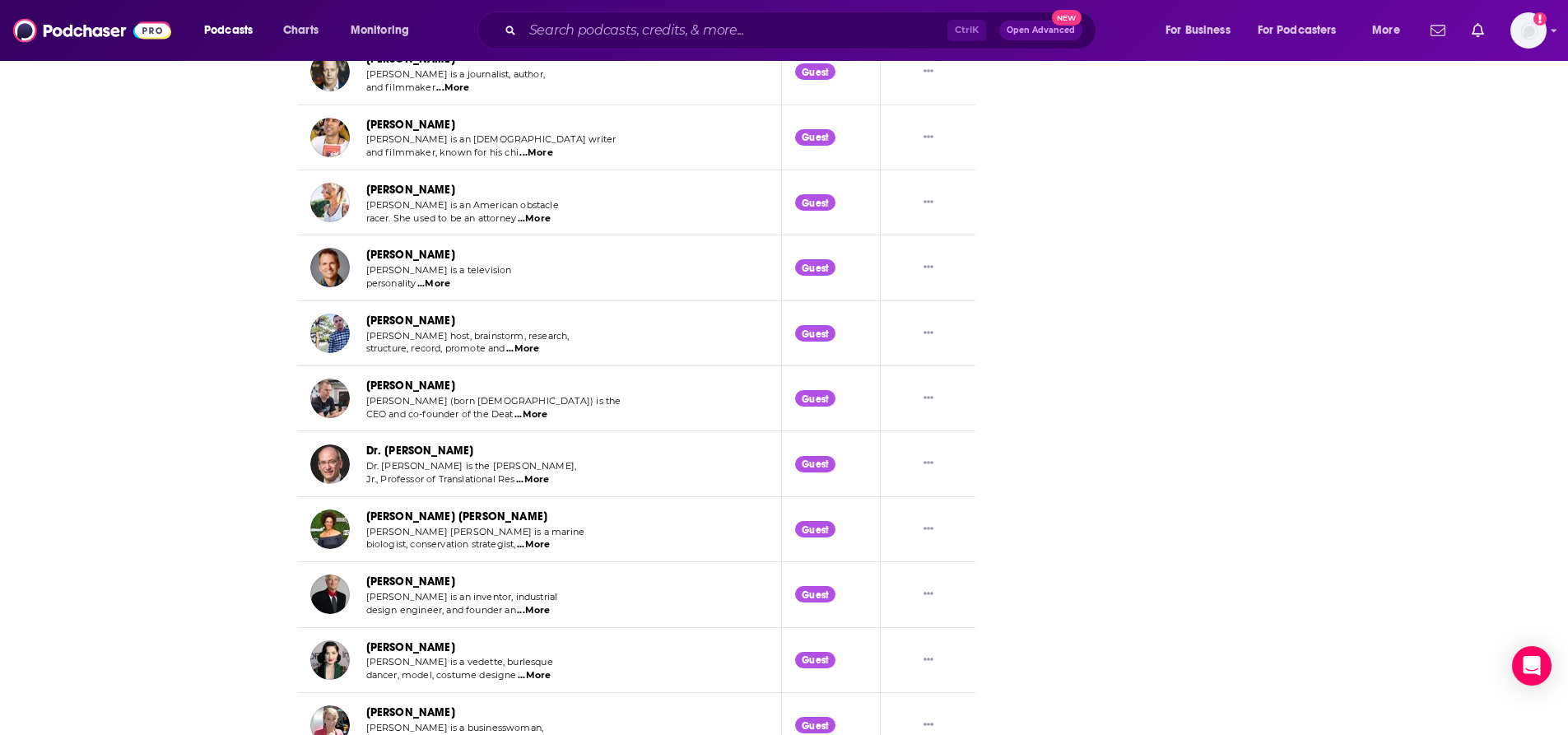
scroll to position [4848, 0]
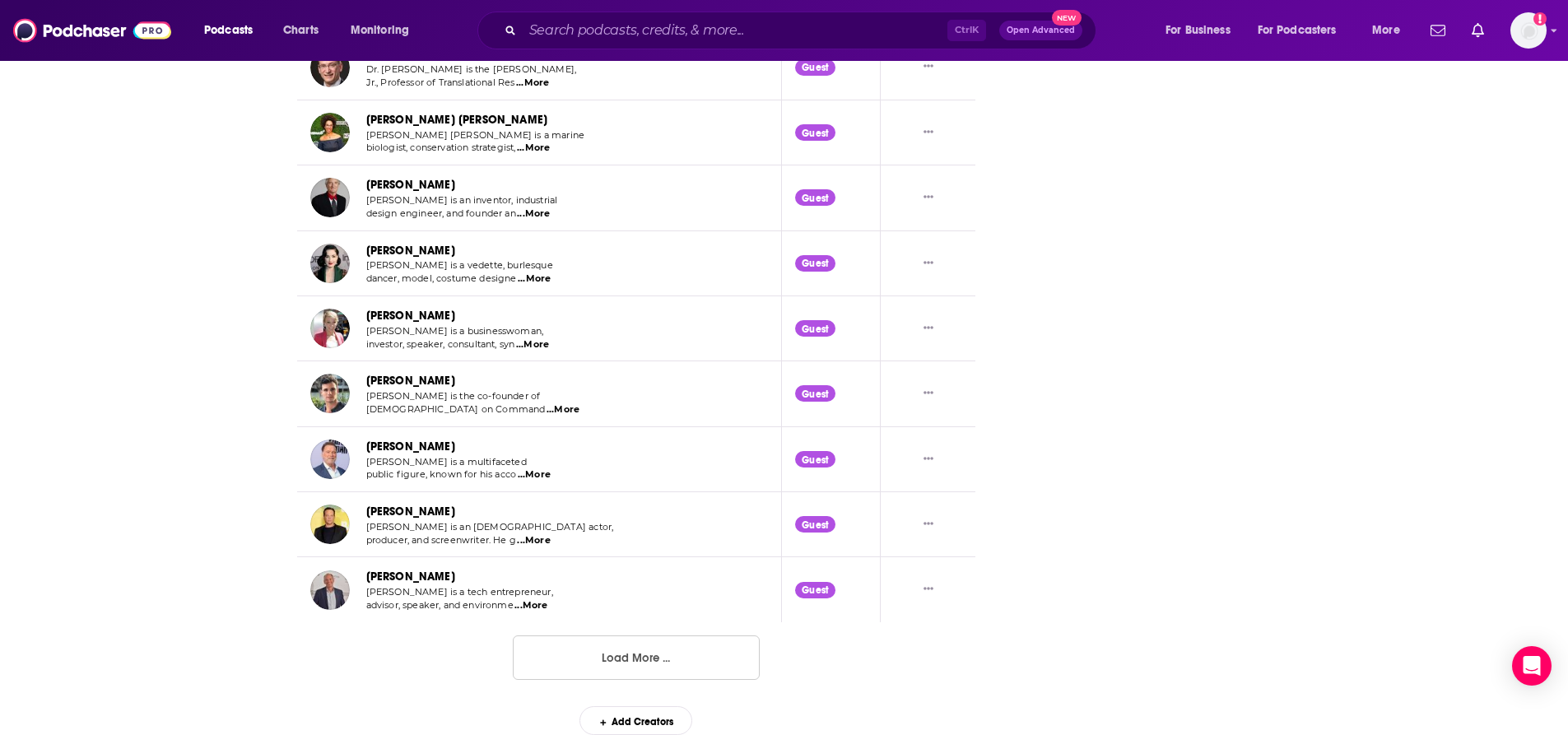
click at [640, 672] on button "Load More ..." at bounding box center [635, 658] width 246 height 45
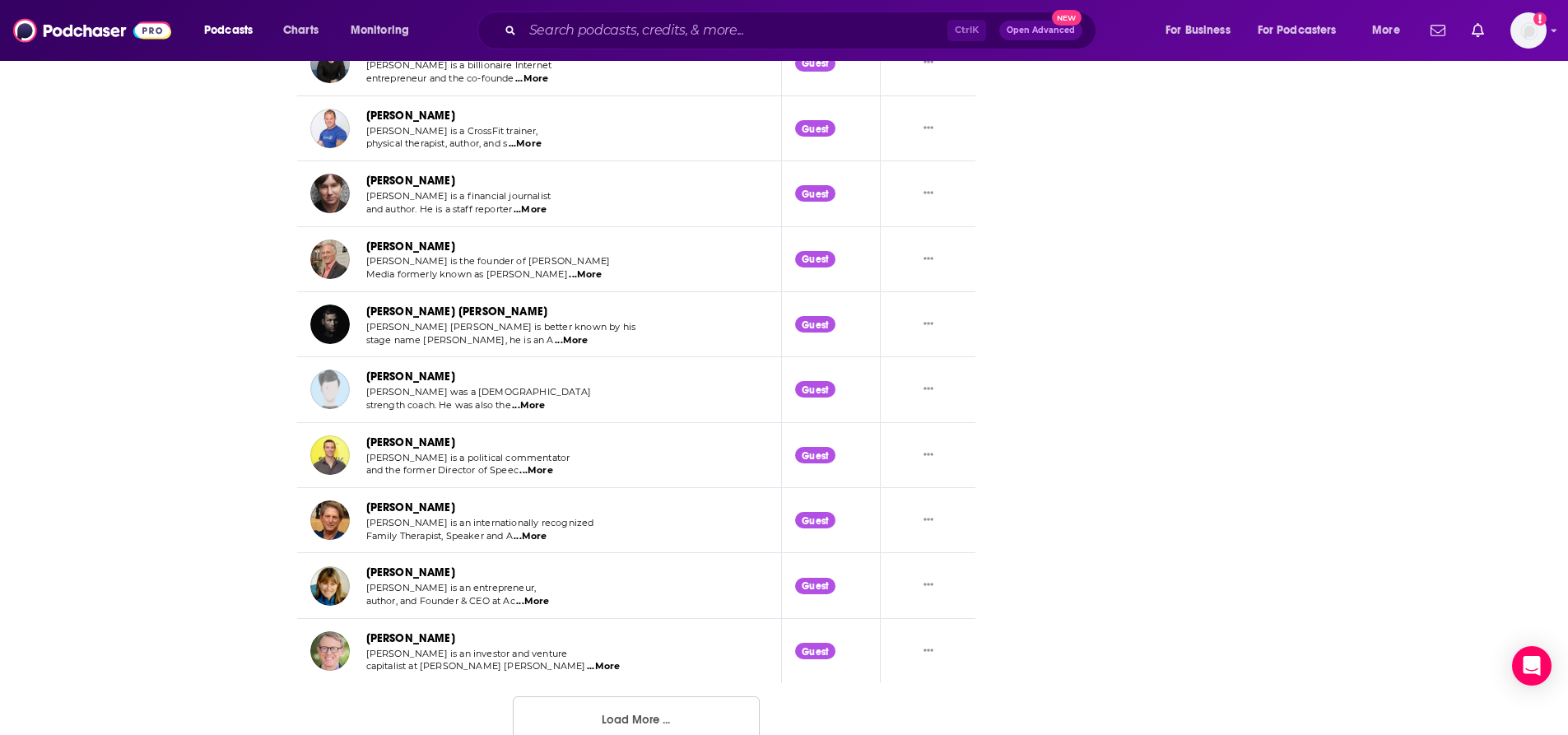
scroll to position [6482, 0]
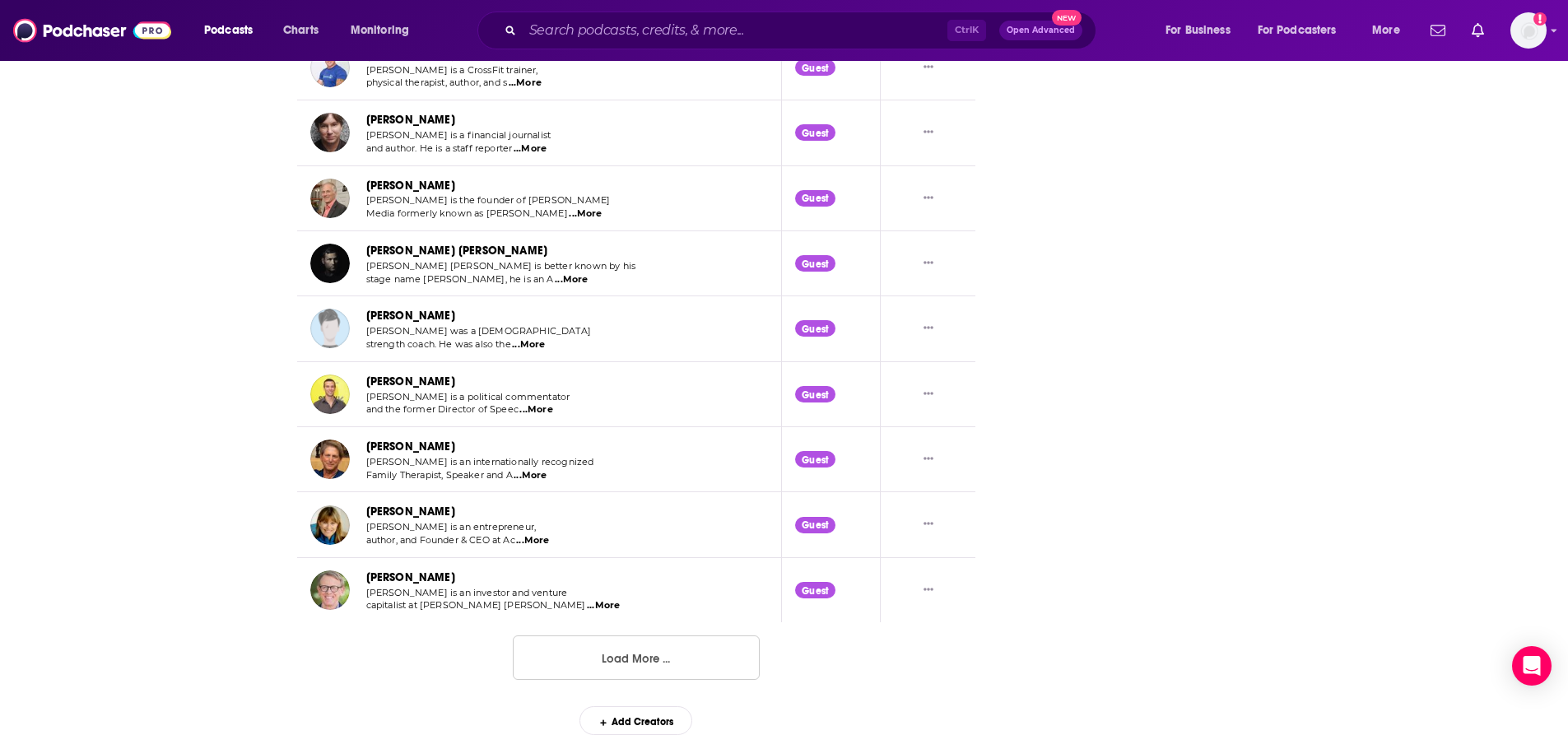
click at [682, 674] on button "Load More ..." at bounding box center [635, 658] width 246 height 45
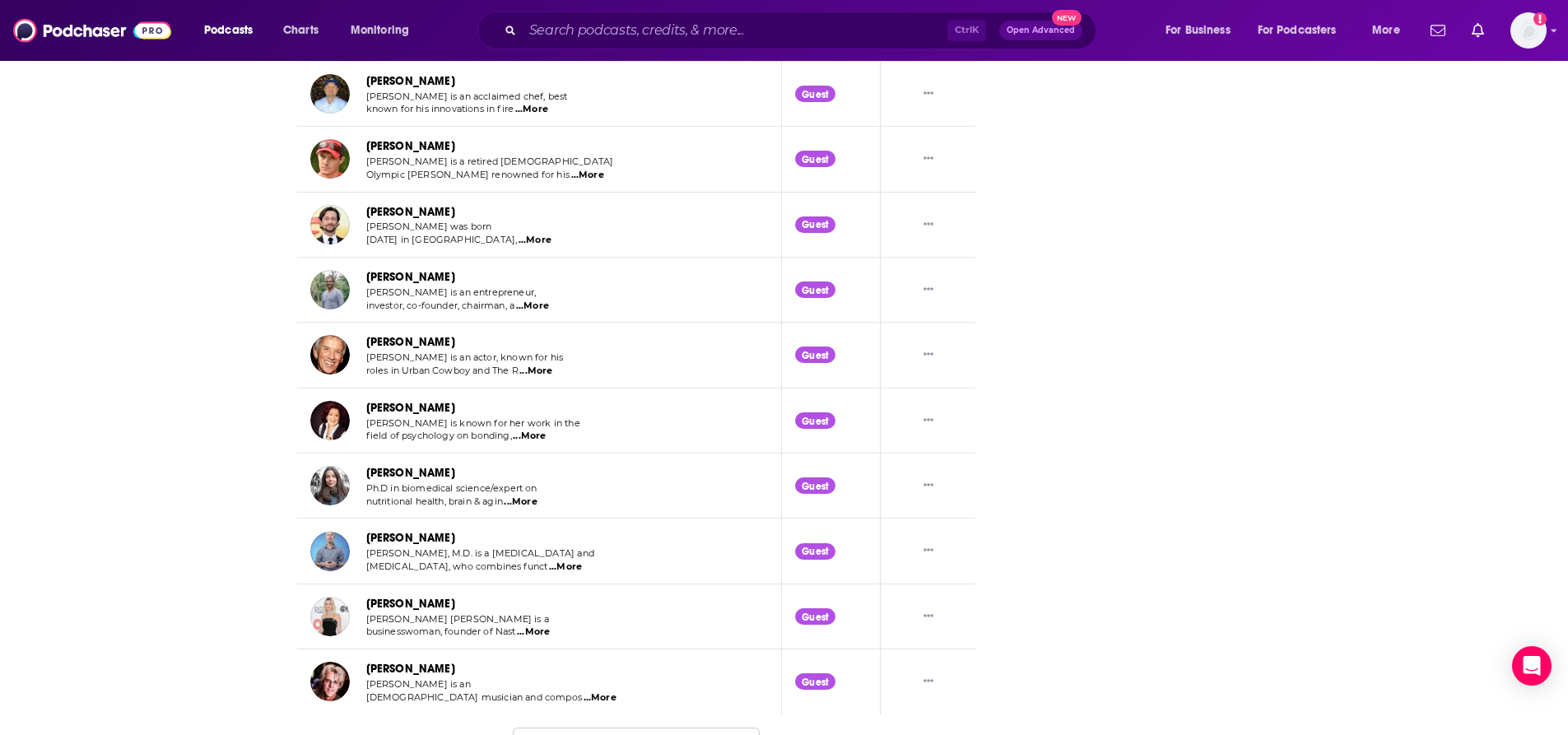
scroll to position [8117, 0]
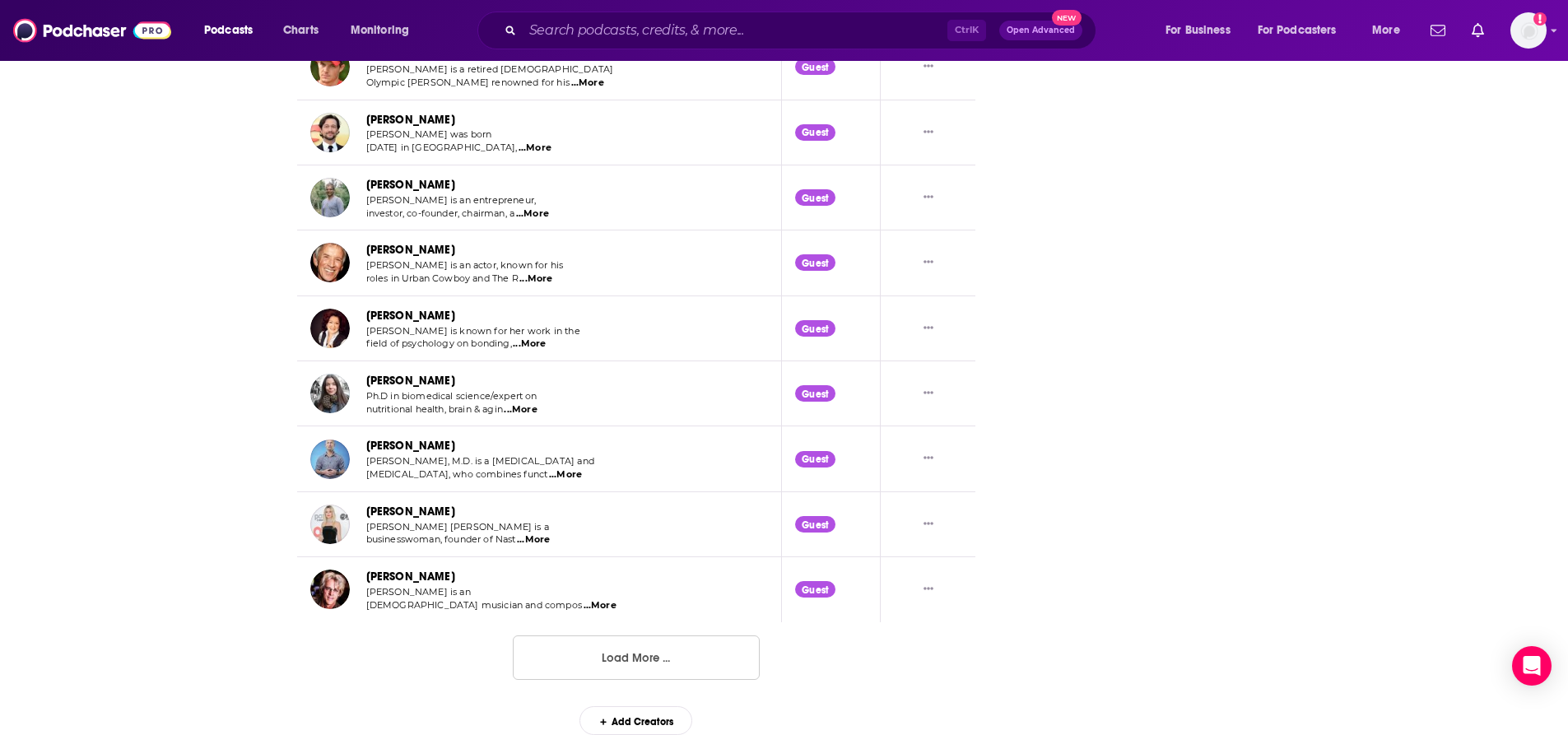
click at [658, 660] on button "Load More ..." at bounding box center [635, 658] width 246 height 45
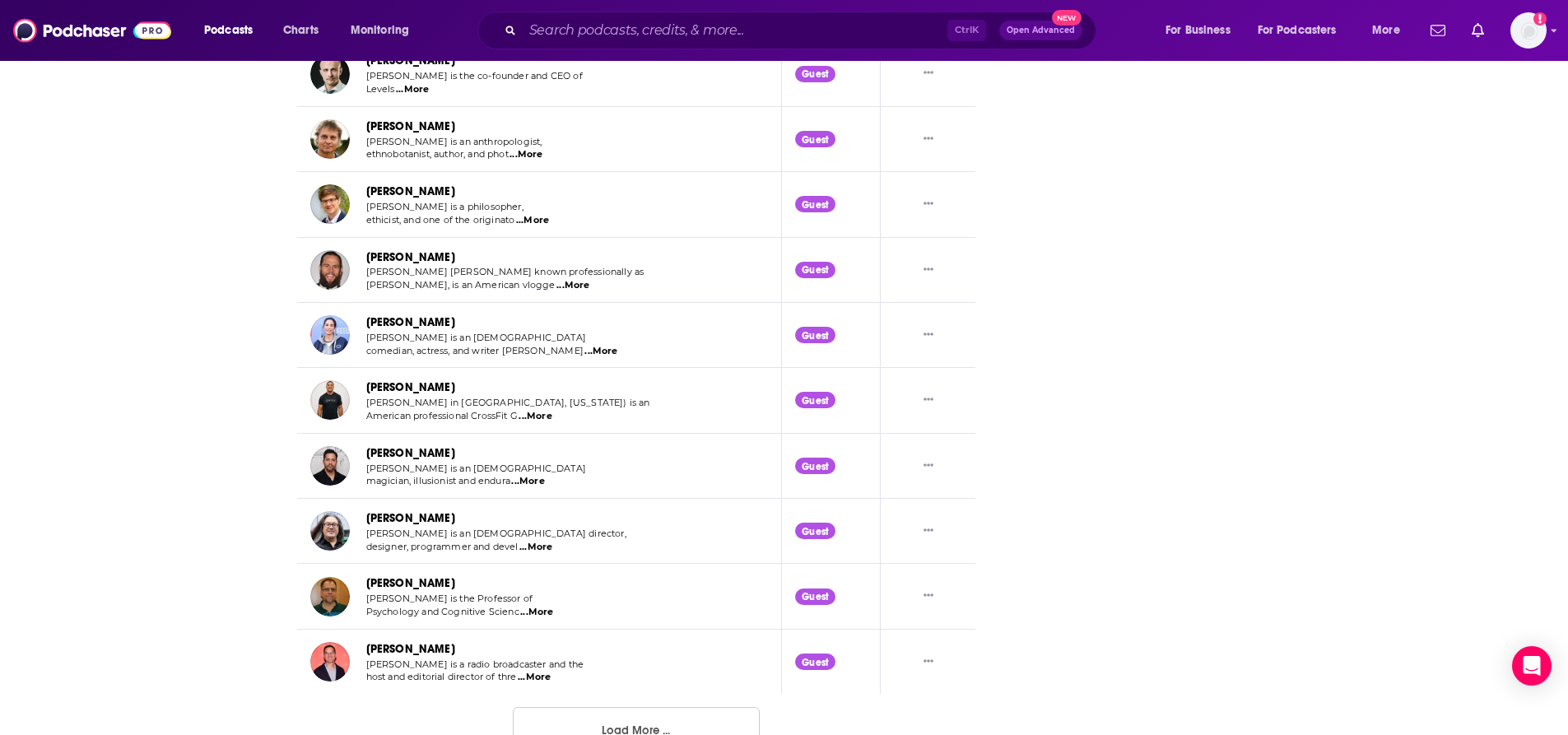
scroll to position [9739, 0]
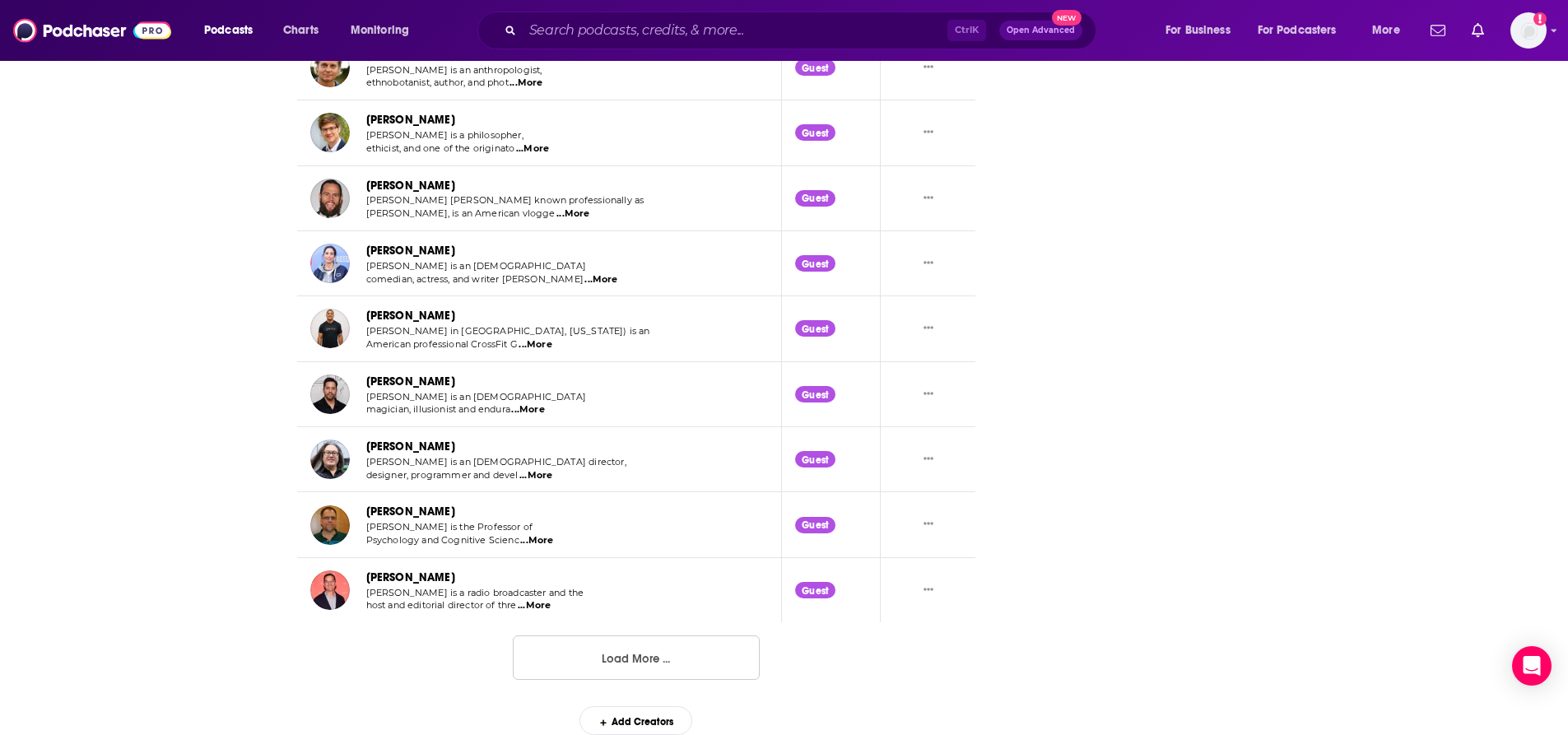
click at [653, 658] on button "Load More ..." at bounding box center [635, 658] width 246 height 45
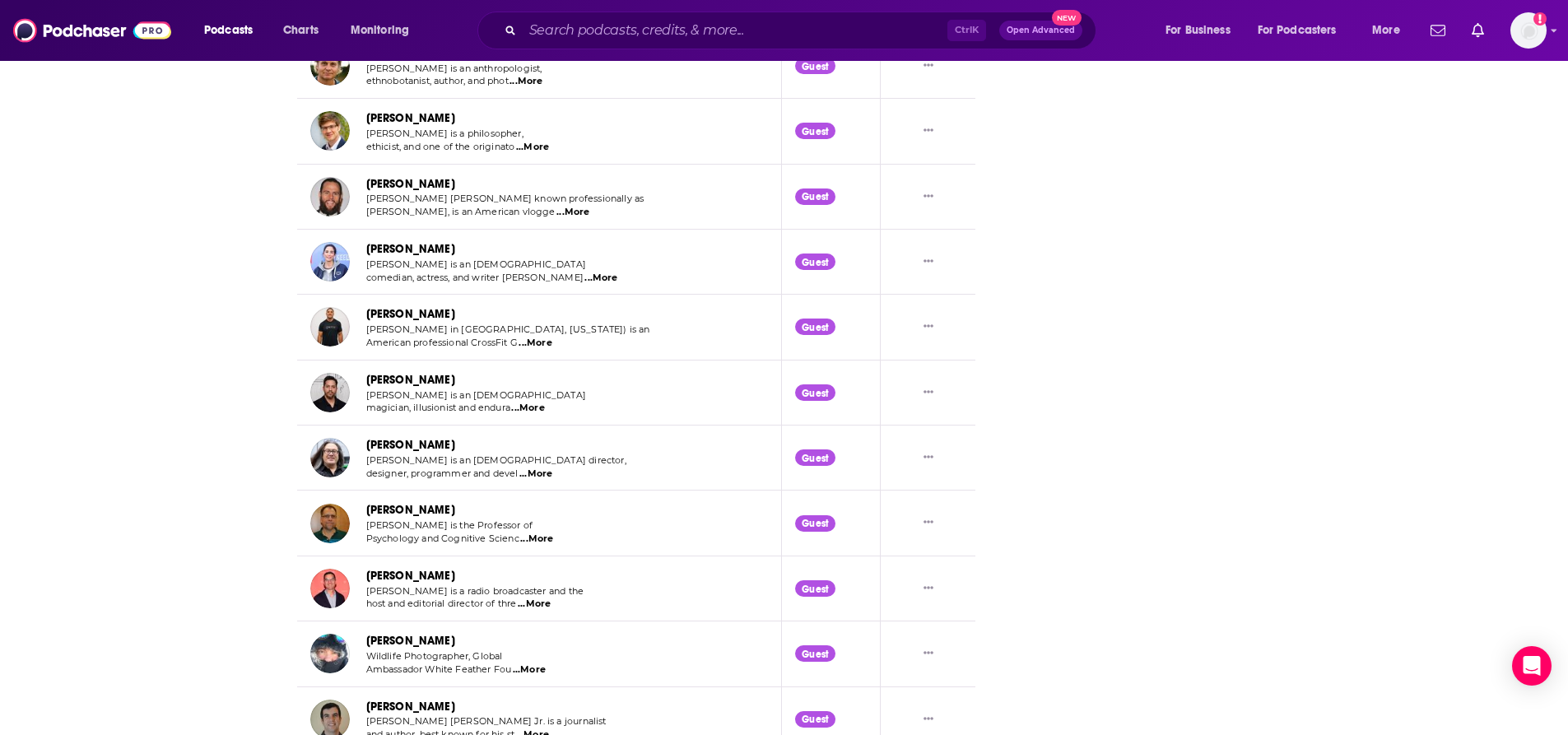
scroll to position [7503, 0]
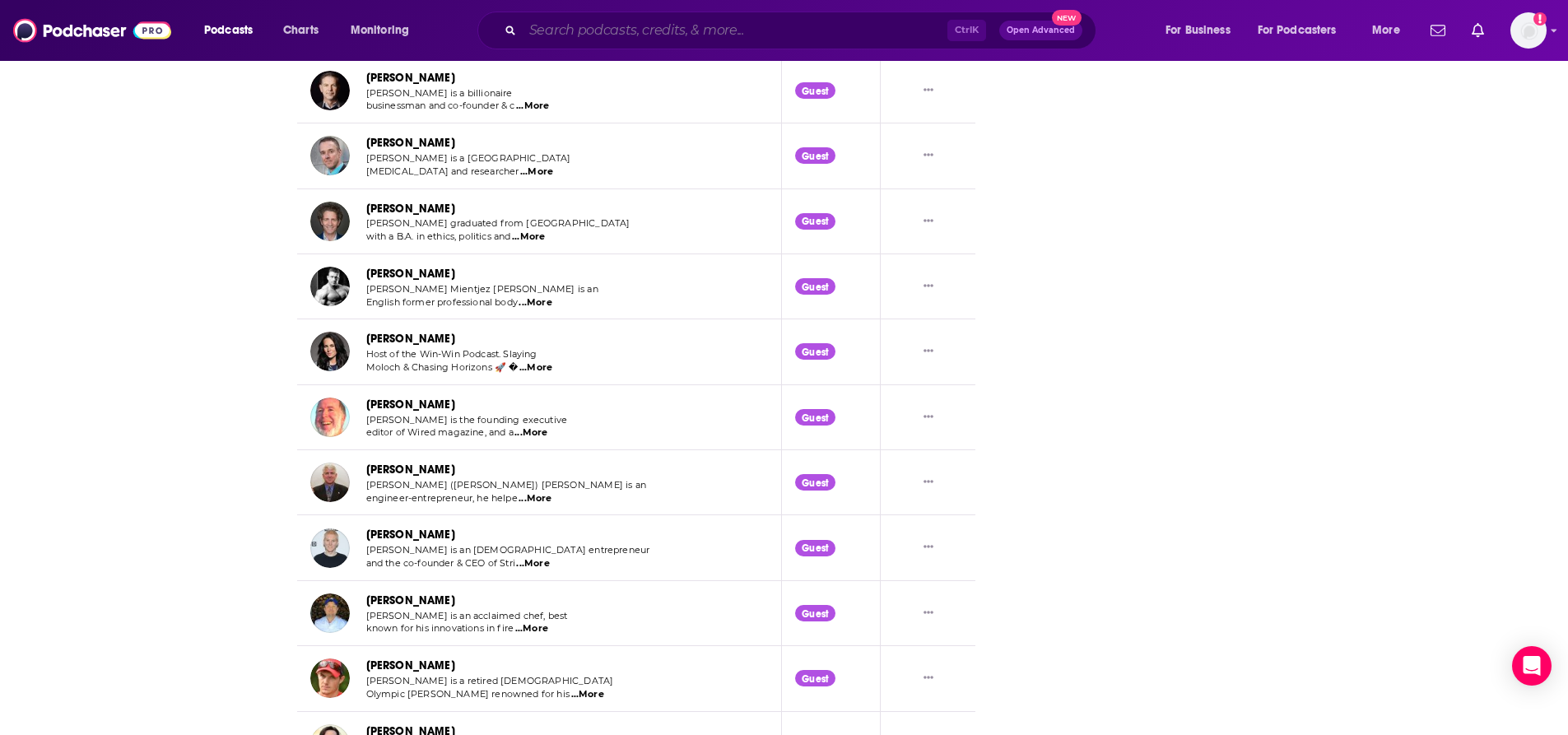
click at [535, 28] on input "Search podcasts, credits, & more..." at bounding box center [735, 31] width 425 height 26
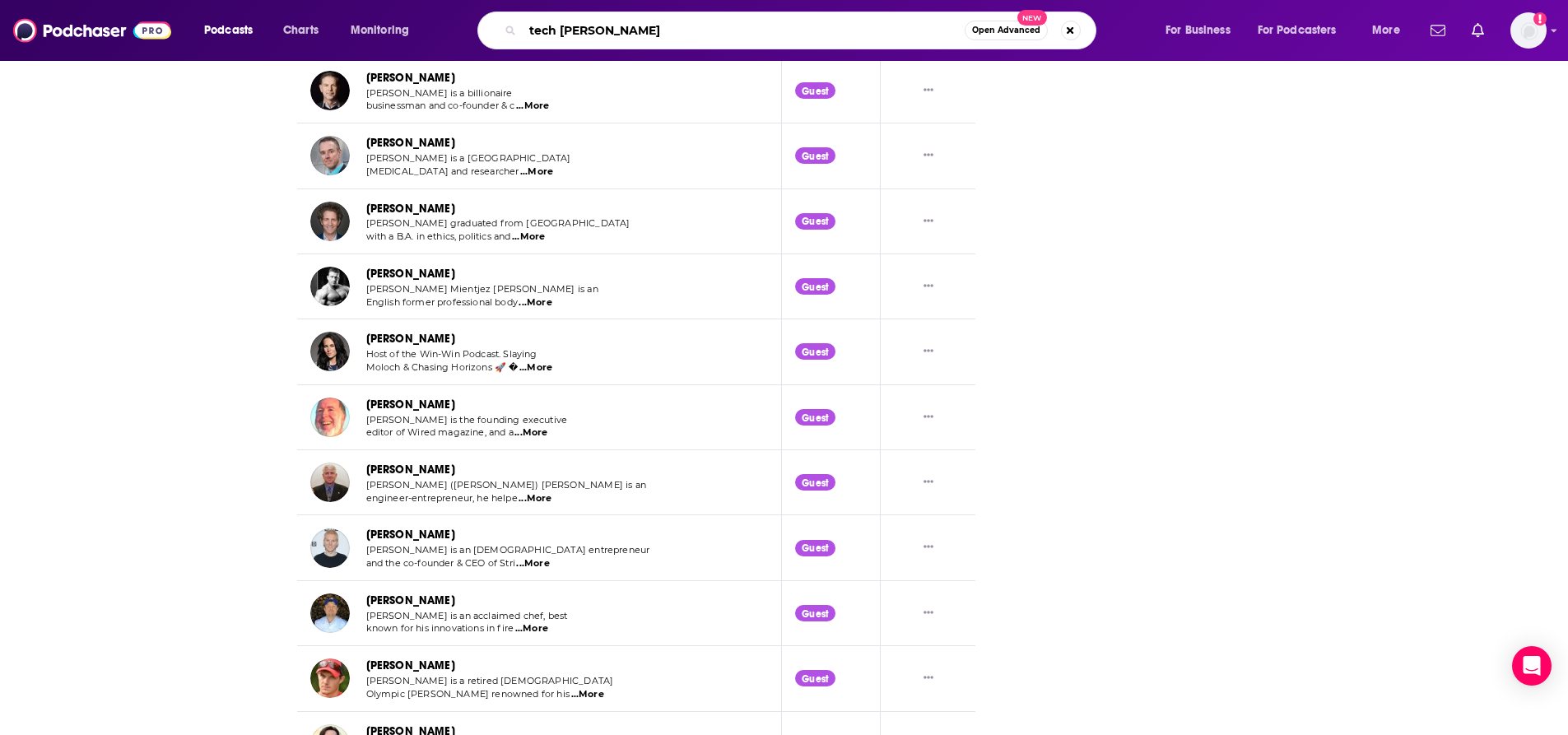
type input "tech tonic"
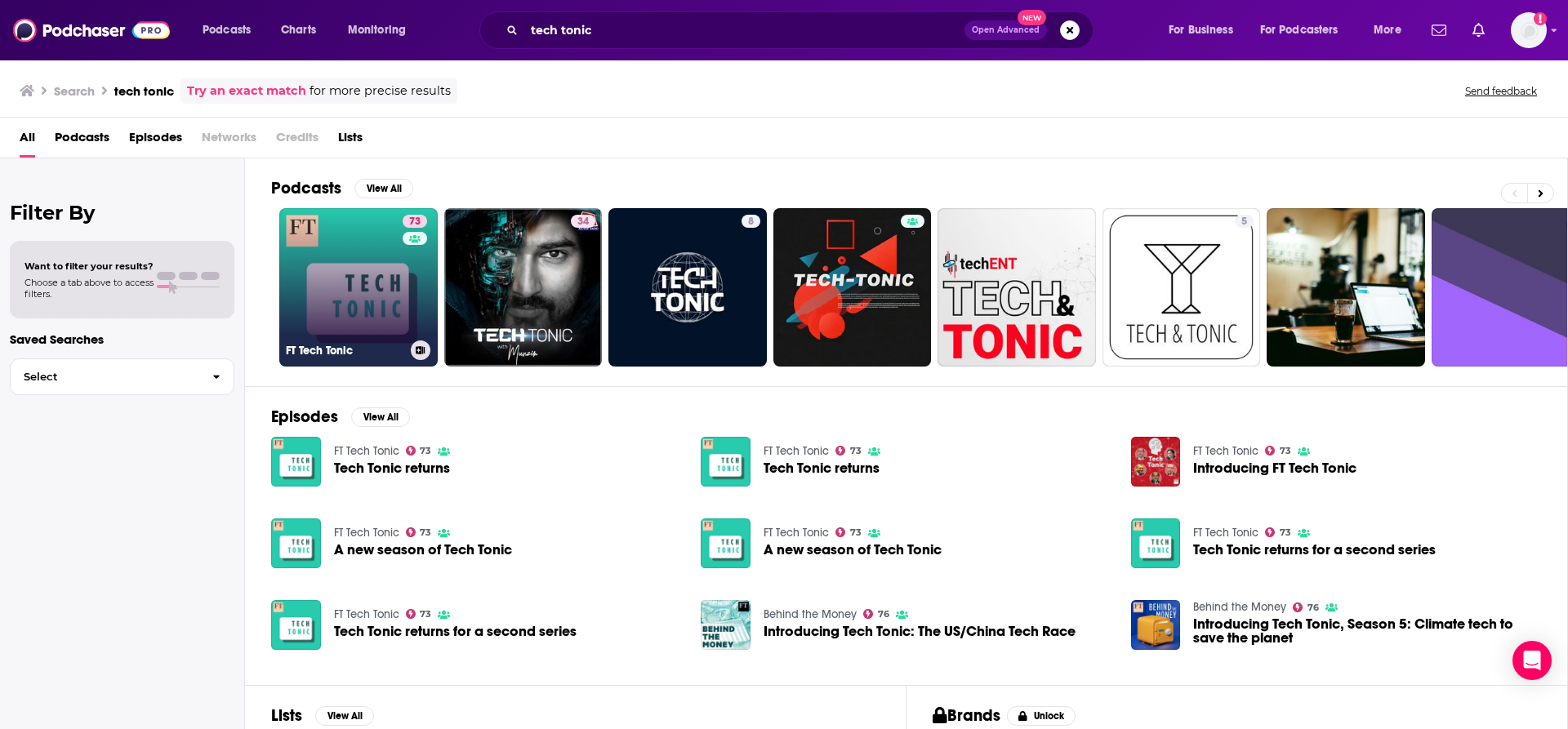
click at [413, 276] on div "73" at bounding box center [416, 278] width 29 height 125
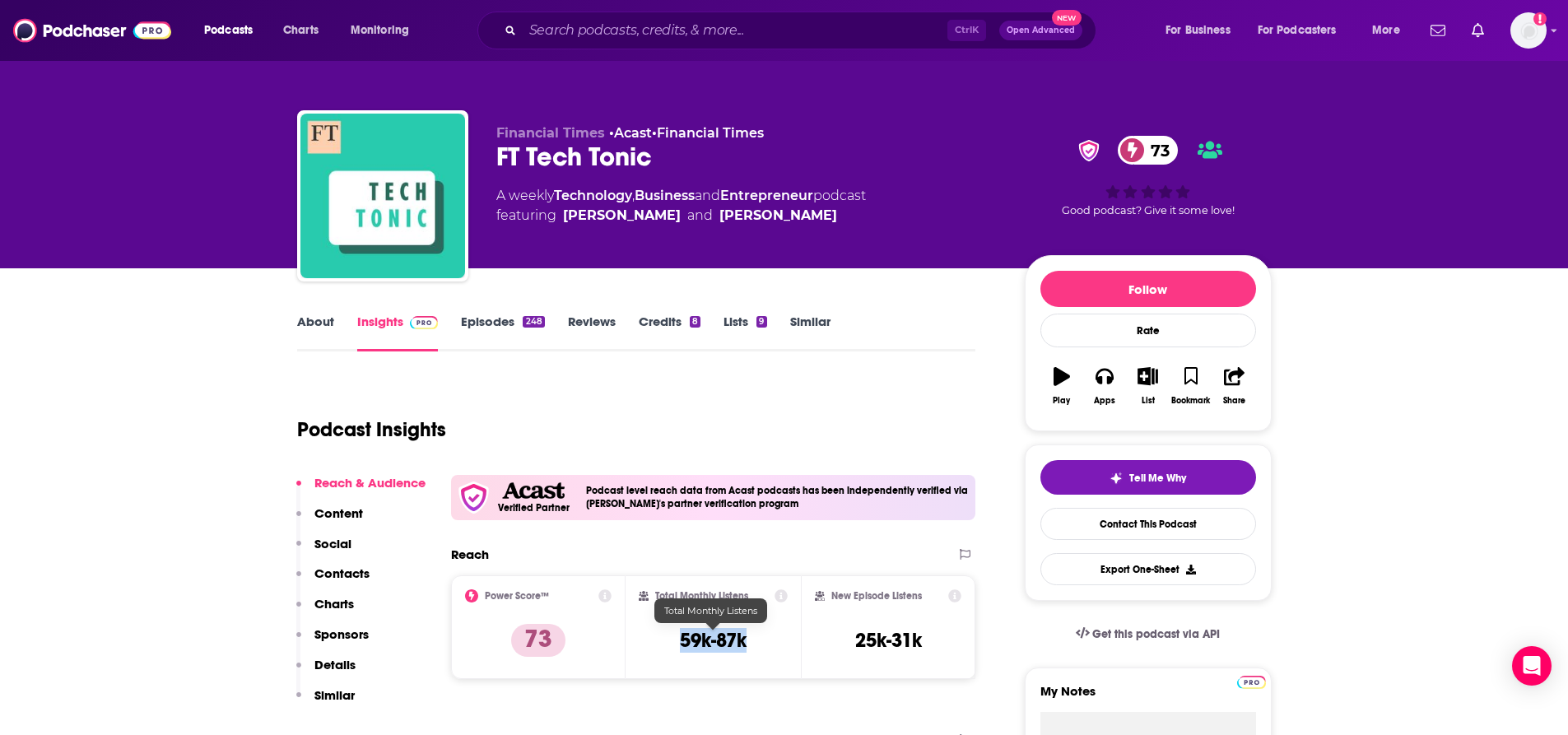
drag, startPoint x: 685, startPoint y: 638, endPoint x: 763, endPoint y: 638, distance: 78.0
click at [763, 638] on div "Total Monthly Listens 59k-87k" at bounding box center [713, 627] width 149 height 75
drag, startPoint x: 904, startPoint y: 636, endPoint x: 855, endPoint y: 630, distance: 49.4
click at [855, 630] on div "New Episode Listens 25k-31k" at bounding box center [888, 627] width 147 height 75
copy h3 "25k-31k"
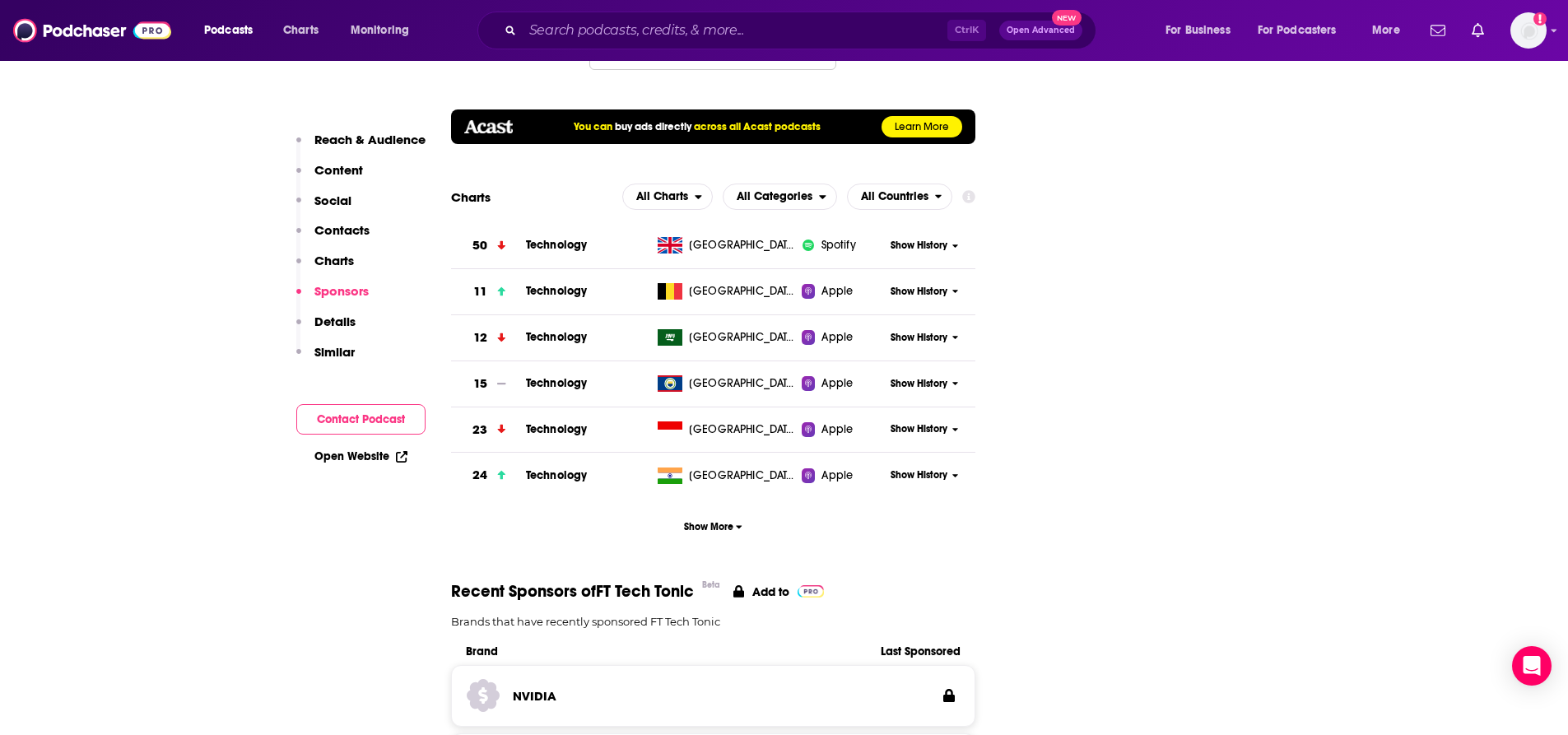
scroll to position [2223, 0]
click at [730, 512] on button "Show More" at bounding box center [713, 527] width 525 height 31
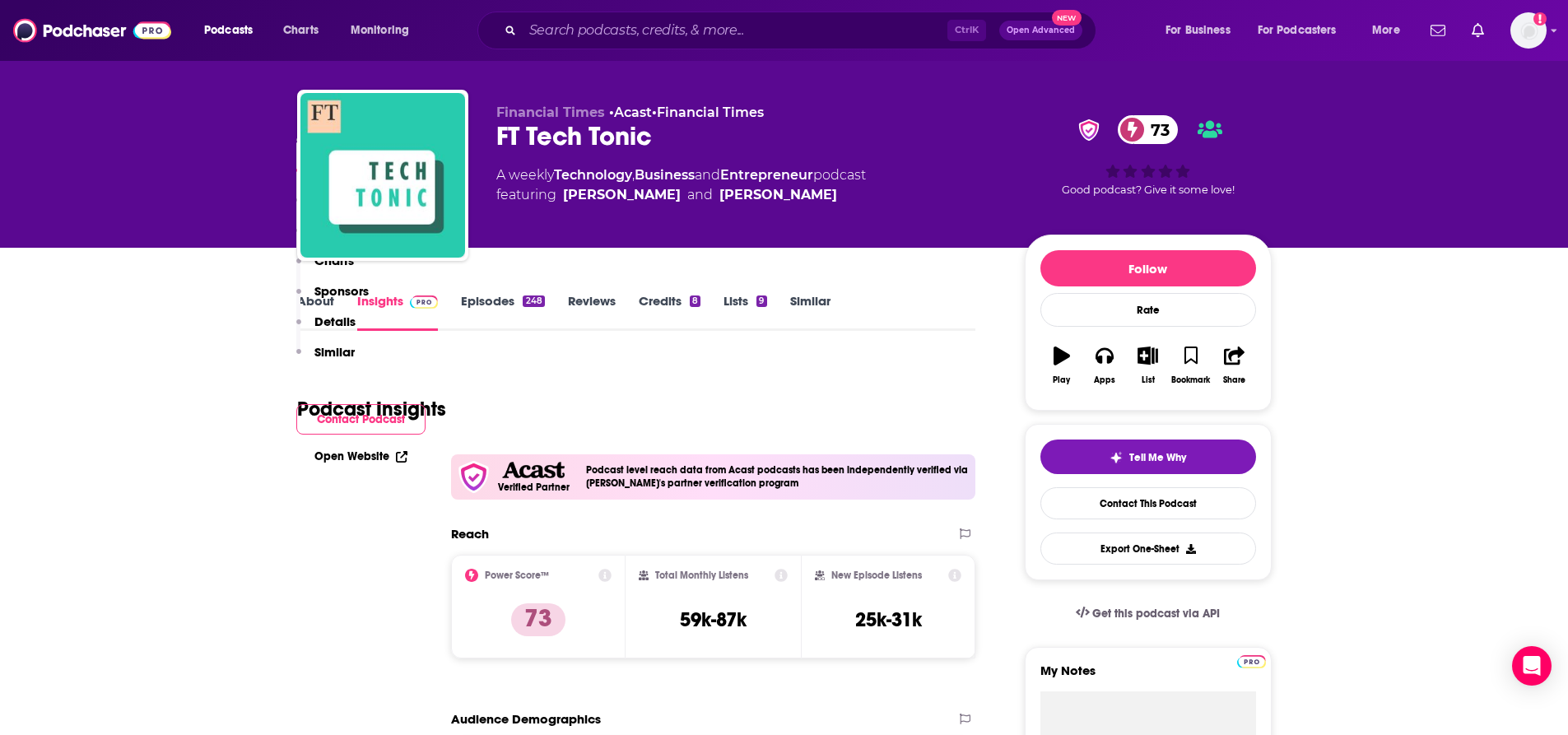
scroll to position [0, 0]
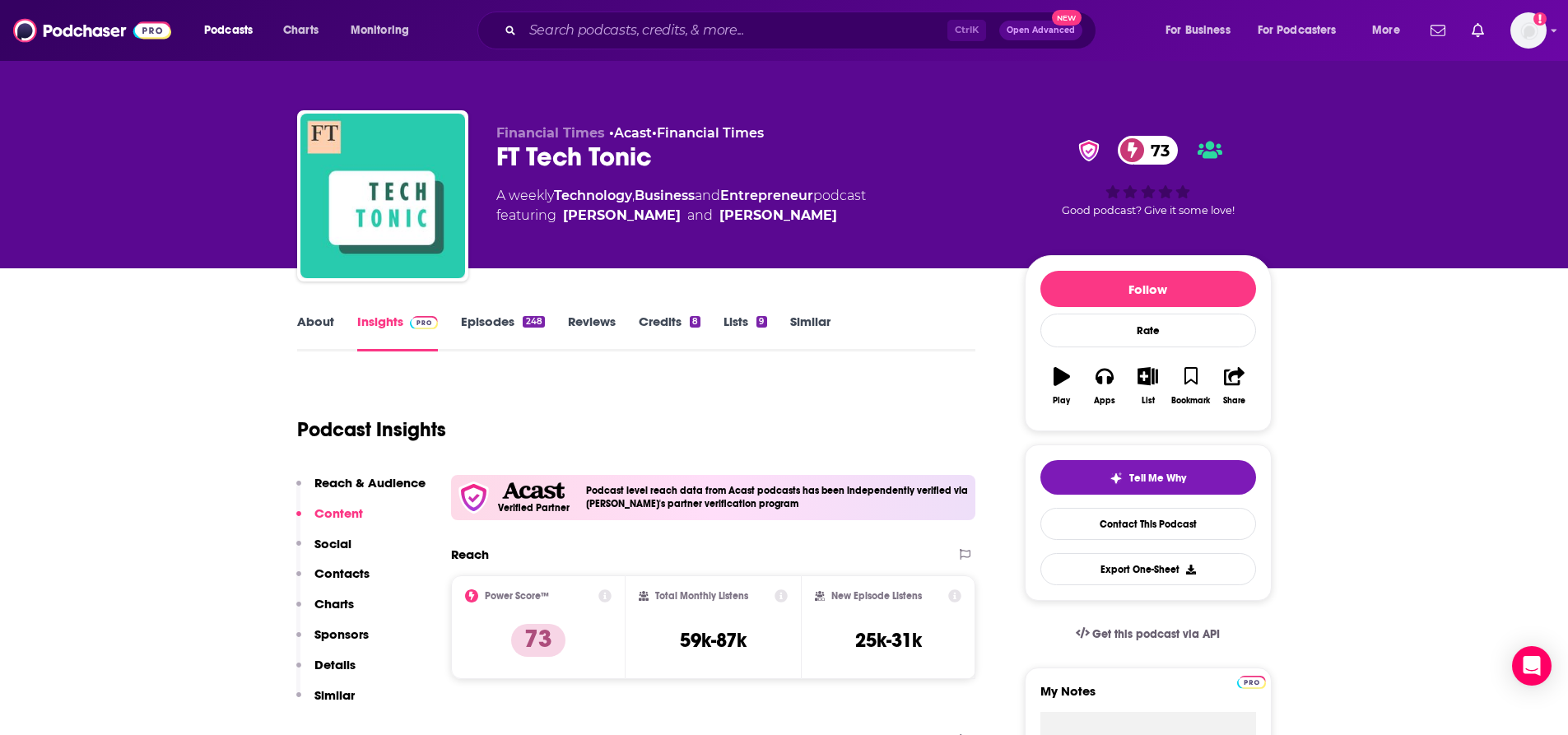
drag, startPoint x: 487, startPoint y: 381, endPoint x: 250, endPoint y: 544, distance: 287.6
click at [326, 568] on p "Contacts" at bounding box center [341, 573] width 55 height 16
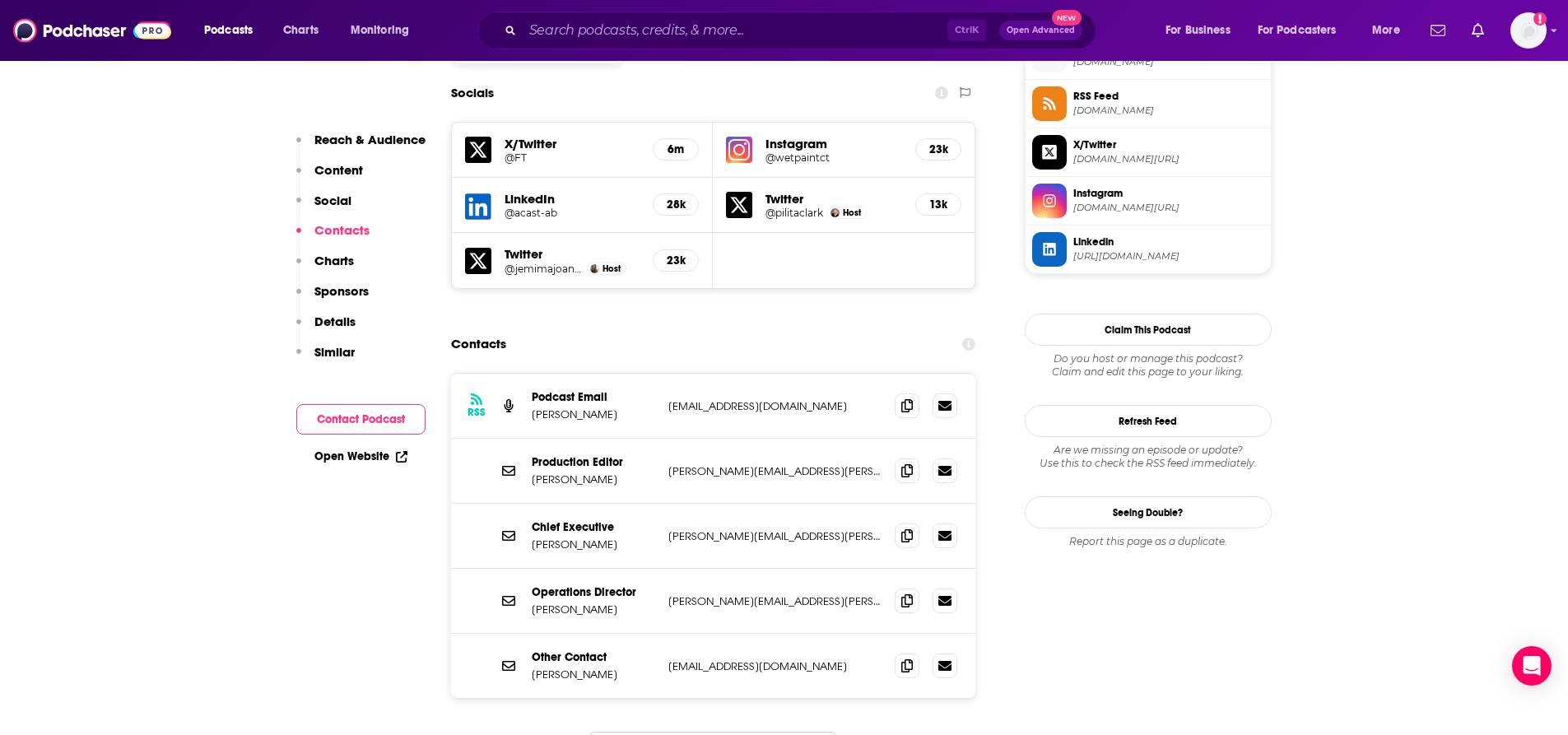
scroll to position [1539, 0]
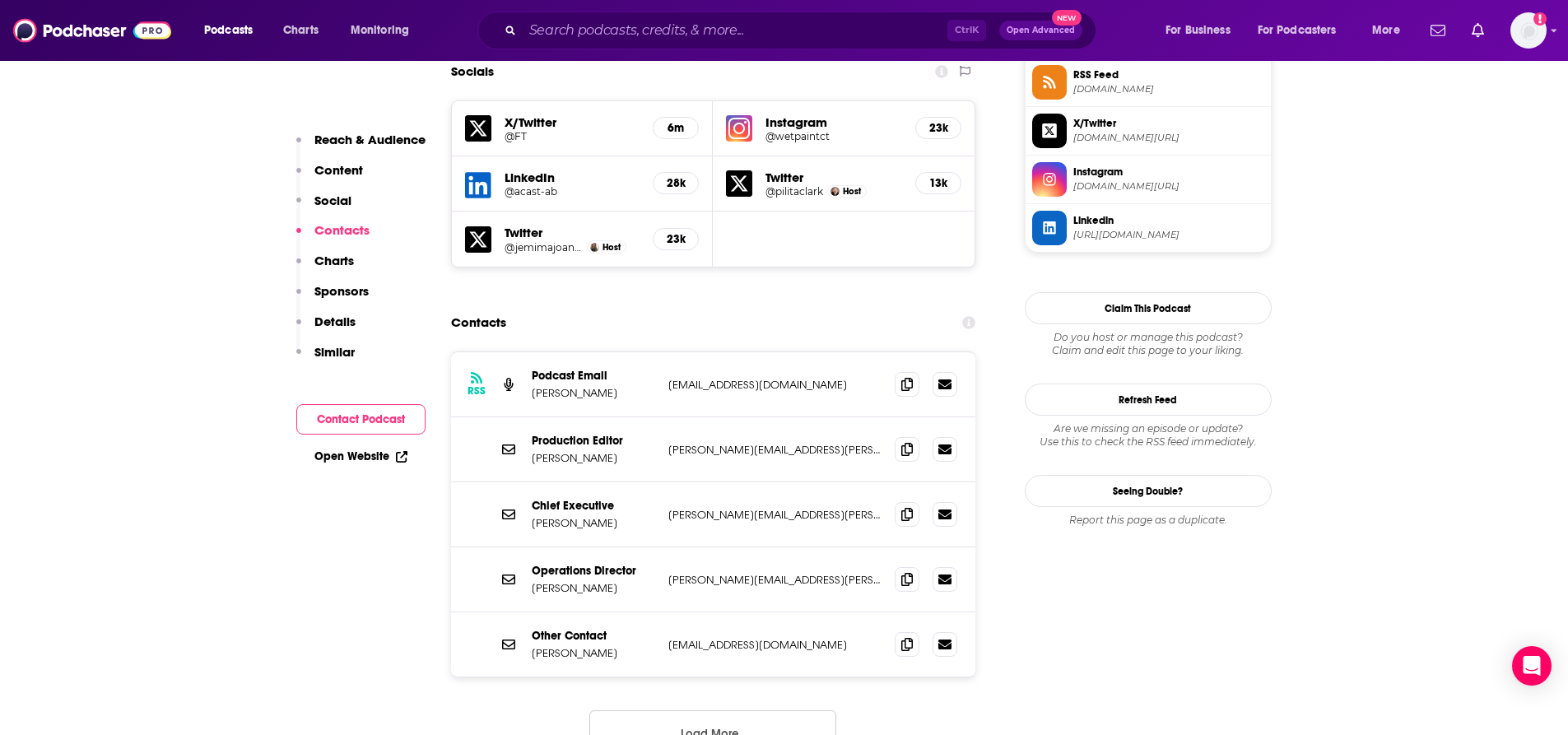
click at [769, 711] on button "Load More..." at bounding box center [712, 733] width 246 height 45
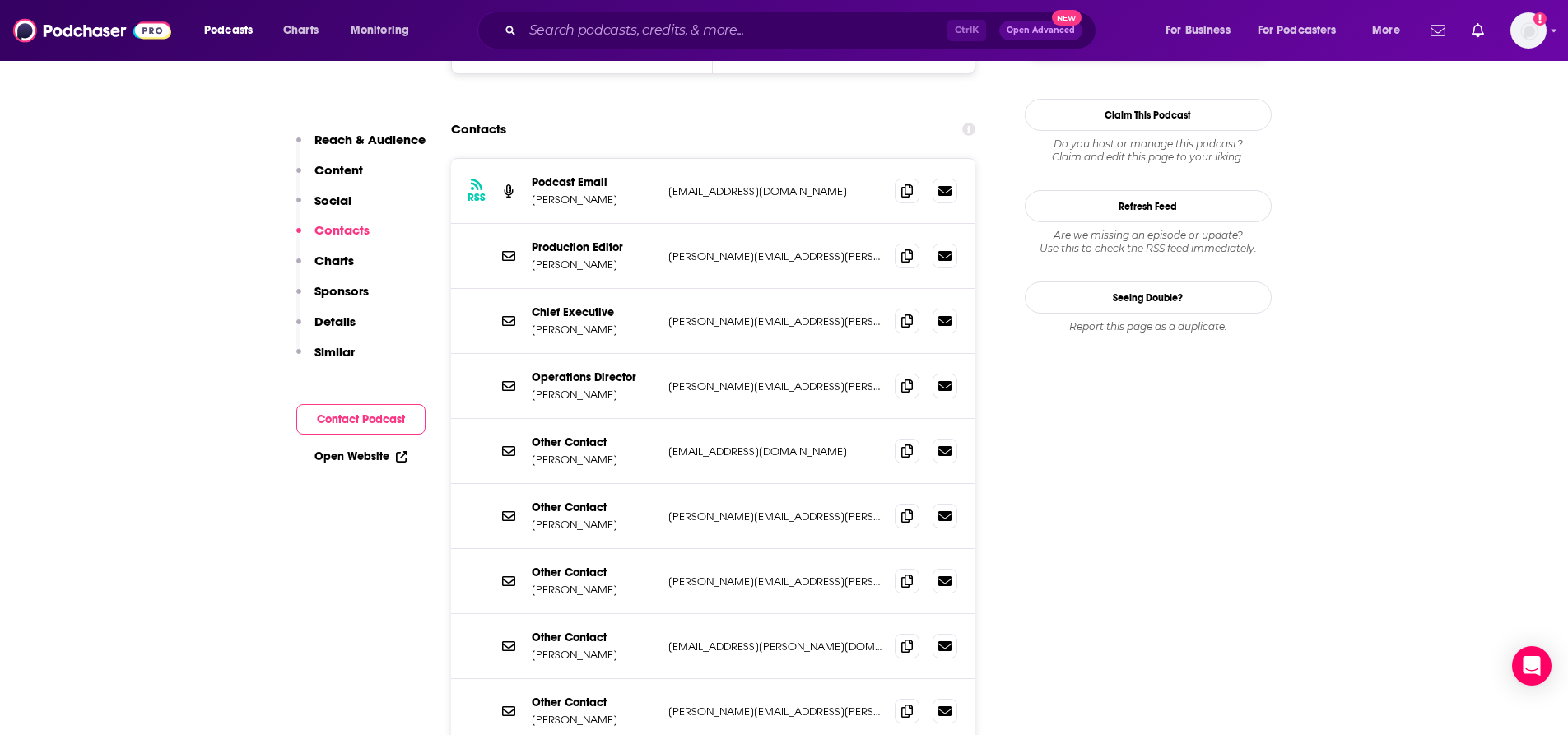
scroll to position [1704, 0]
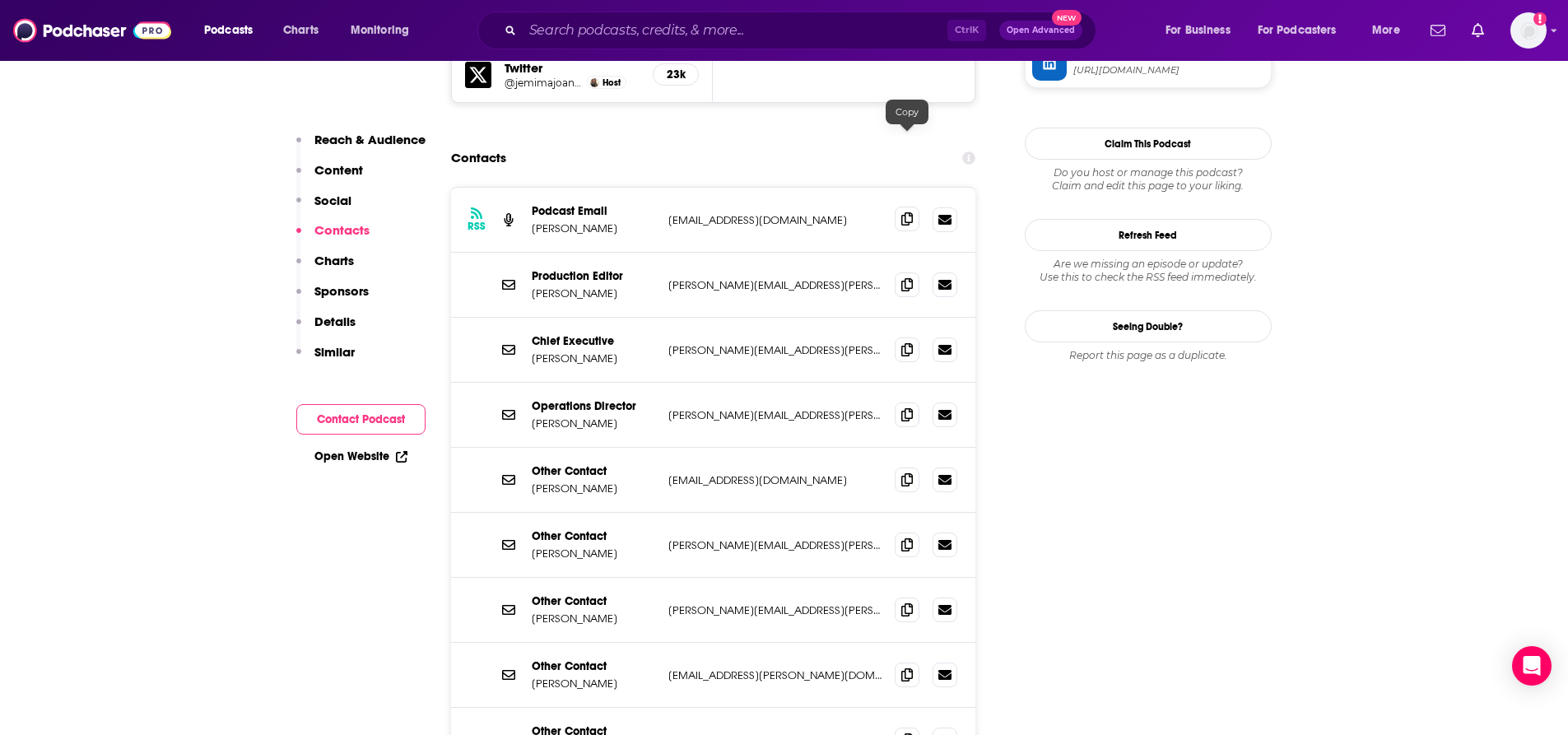
click at [905, 212] on icon at bounding box center [907, 219] width 11 height 13
click at [948, 214] on icon at bounding box center [945, 219] width 13 height 10
click at [948, 212] on icon at bounding box center [945, 219] width 13 height 13
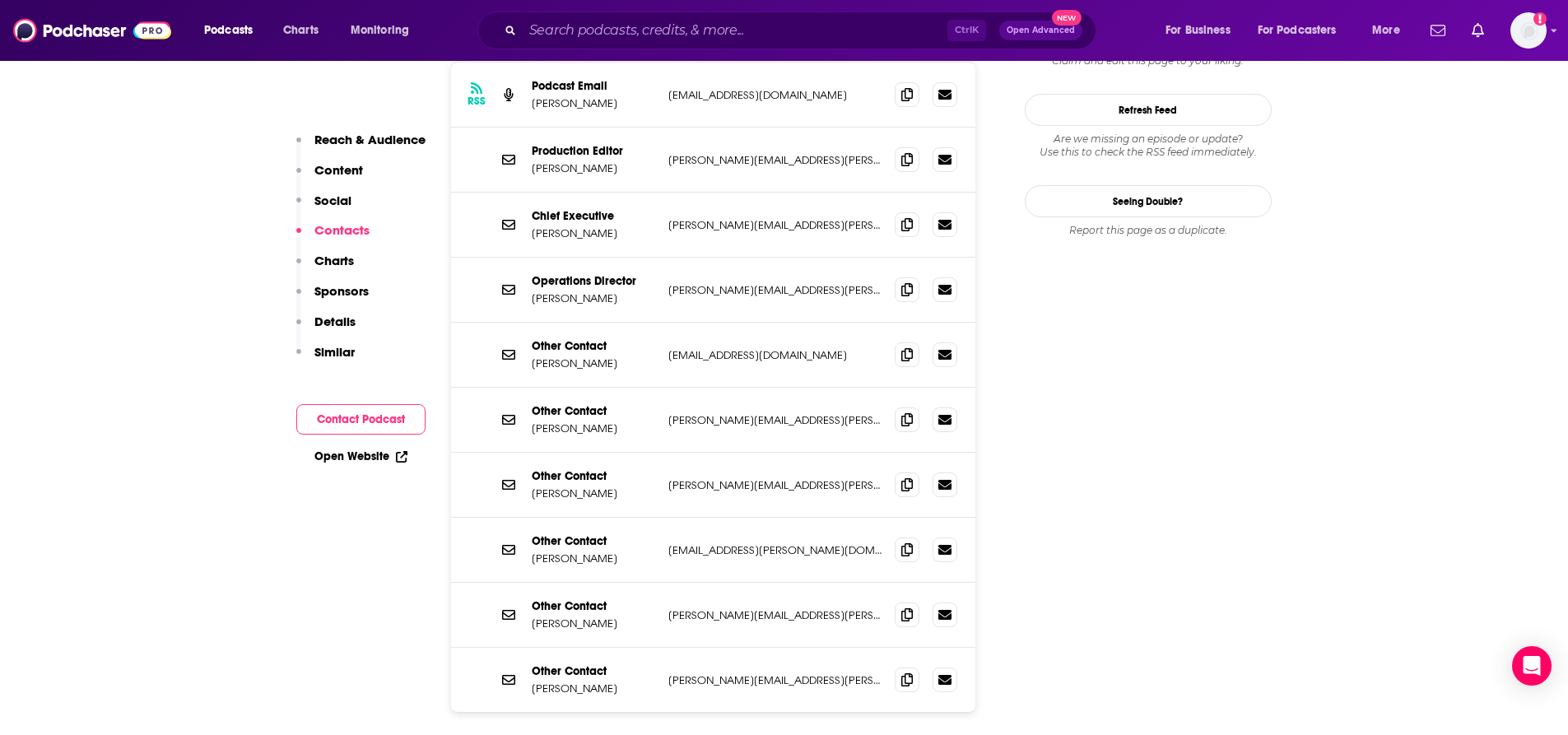
scroll to position [1868, 0]
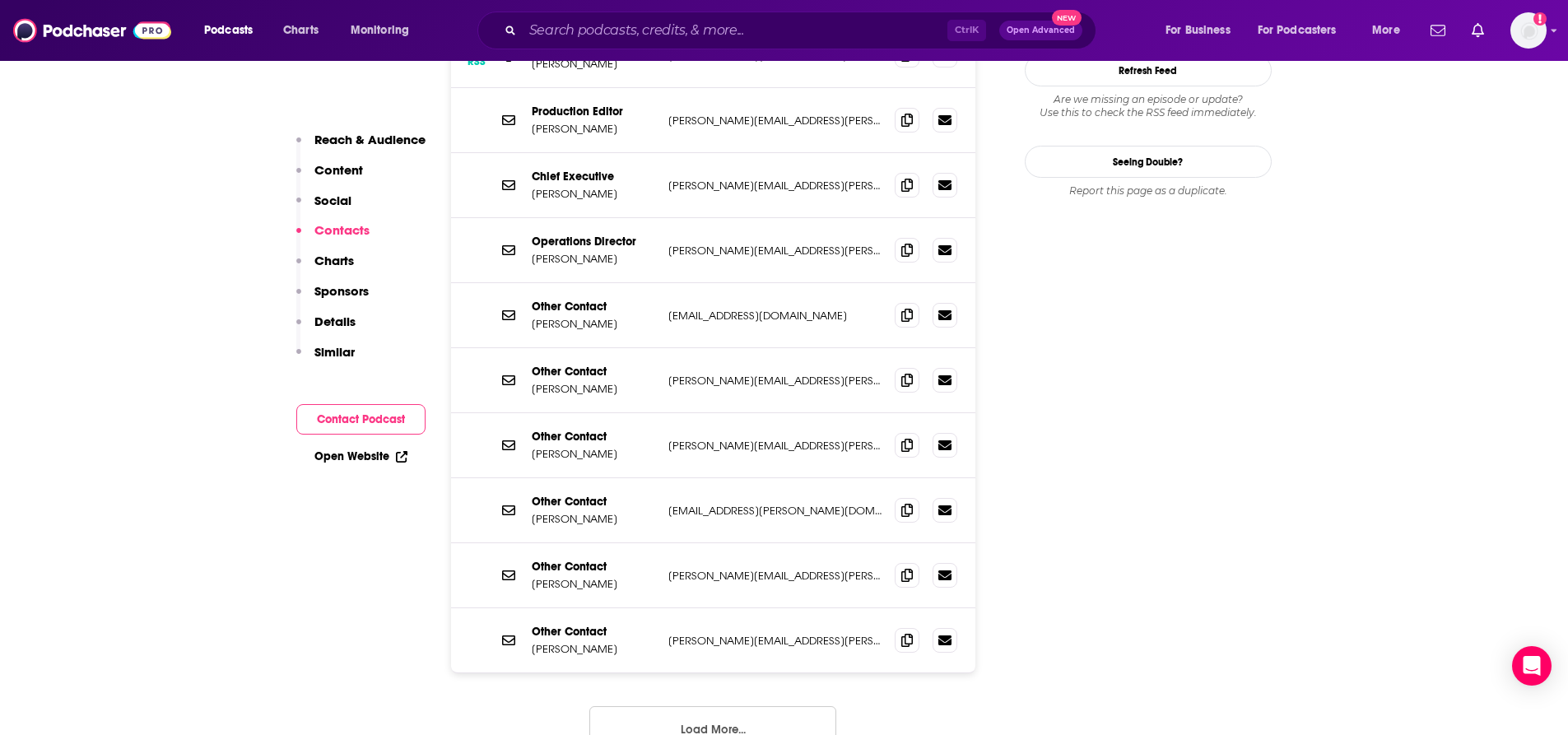
click at [711, 706] on button "Load More..." at bounding box center [712, 728] width 246 height 45
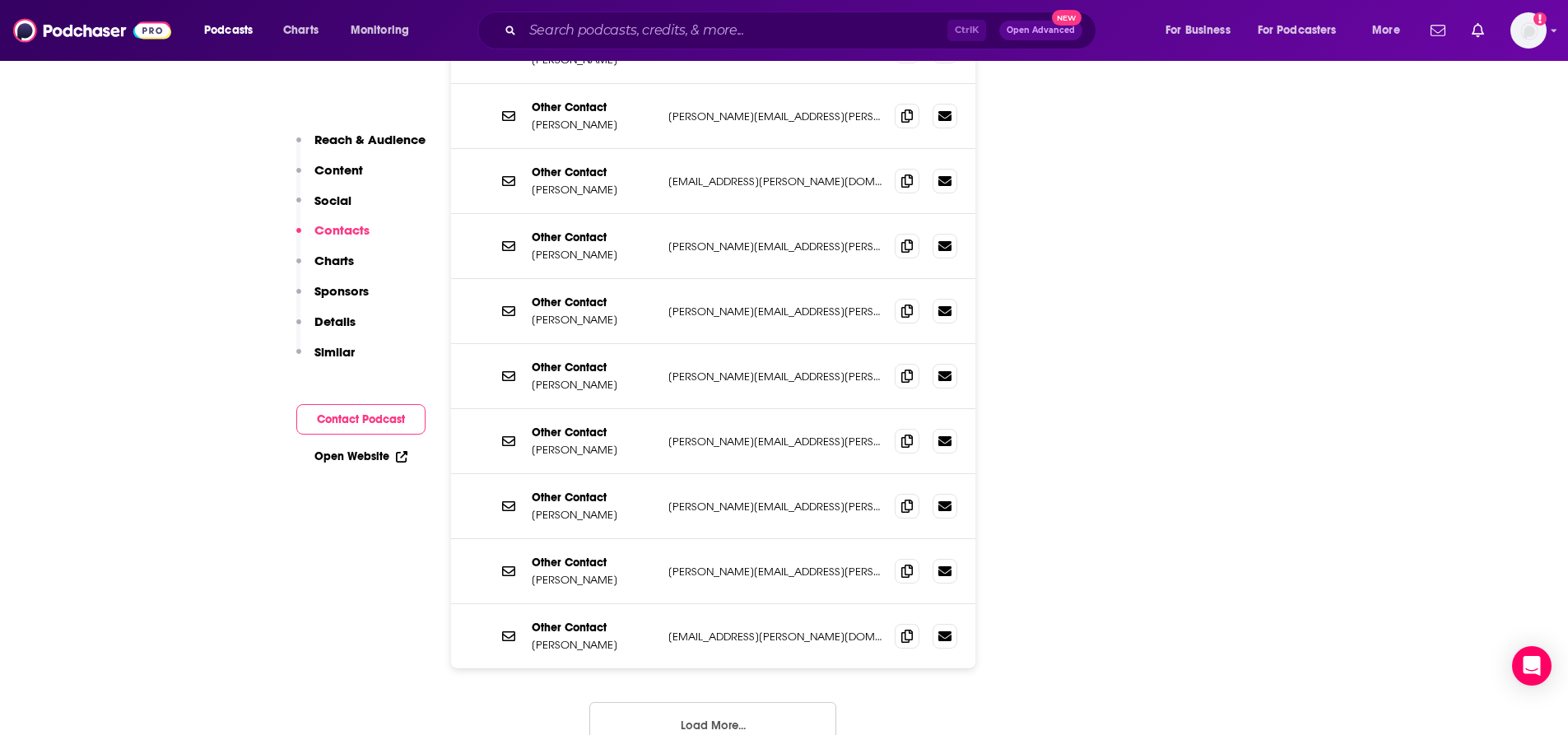
scroll to position [2997, 0]
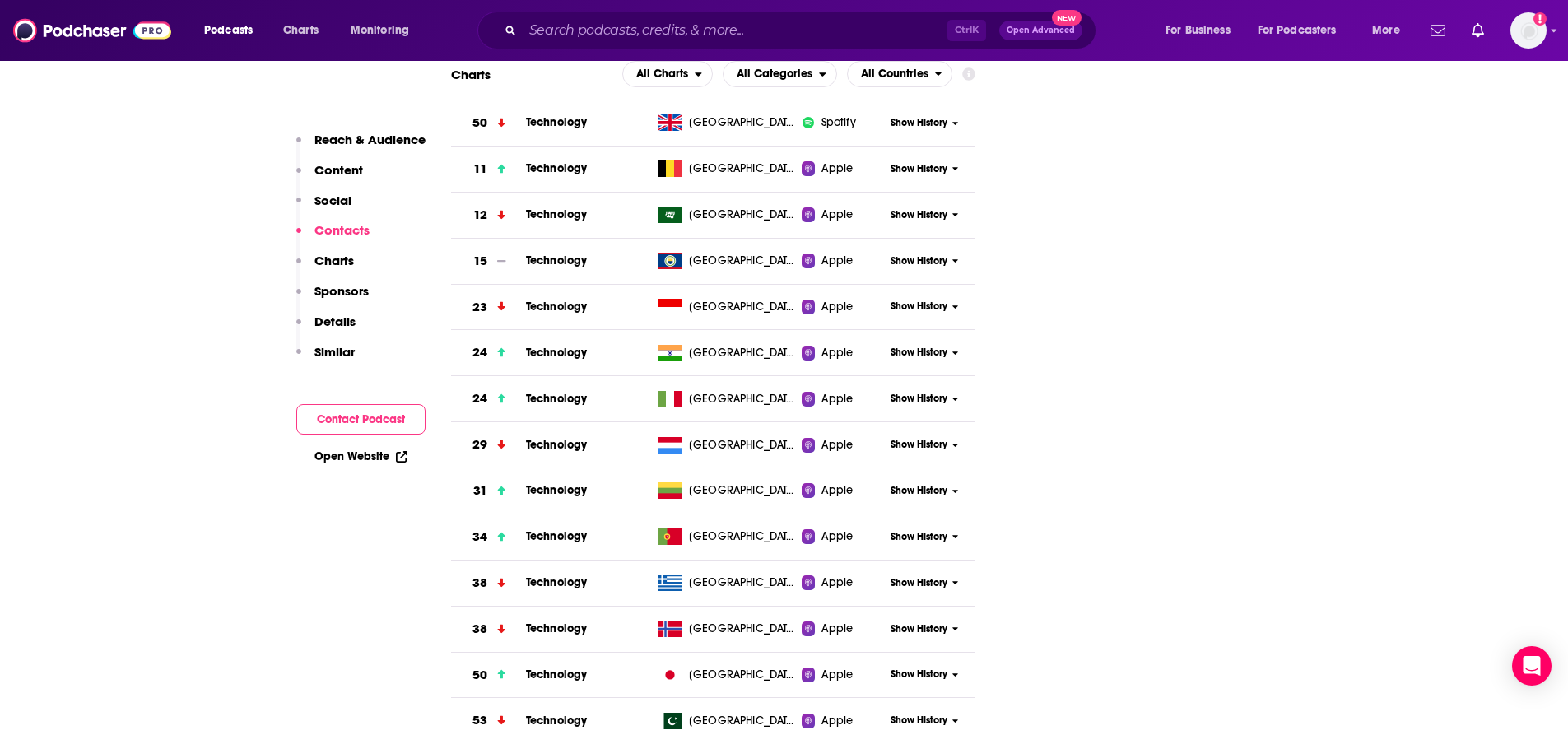
click at [347, 237] on p "Contacts" at bounding box center [341, 230] width 55 height 16
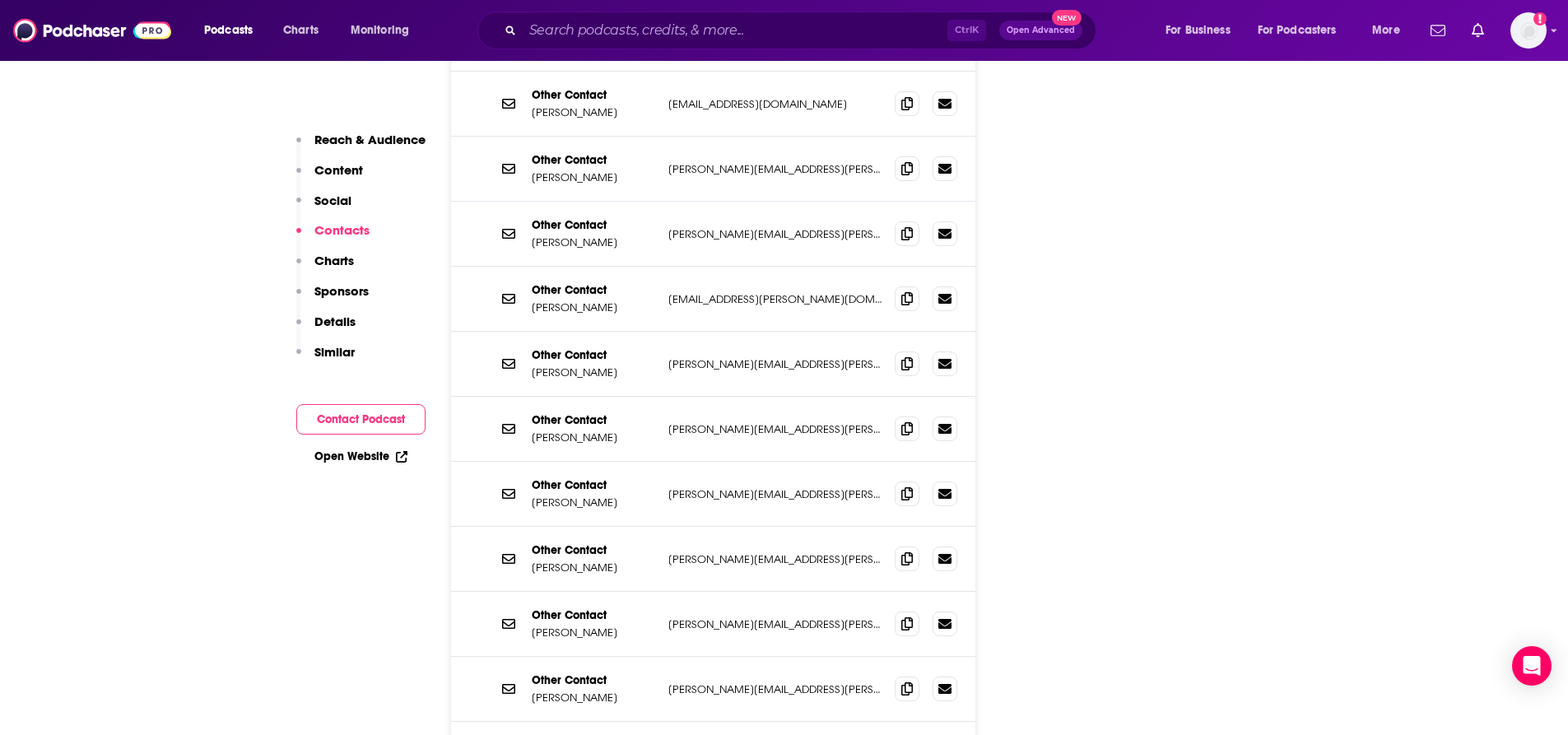
scroll to position [2198, 0]
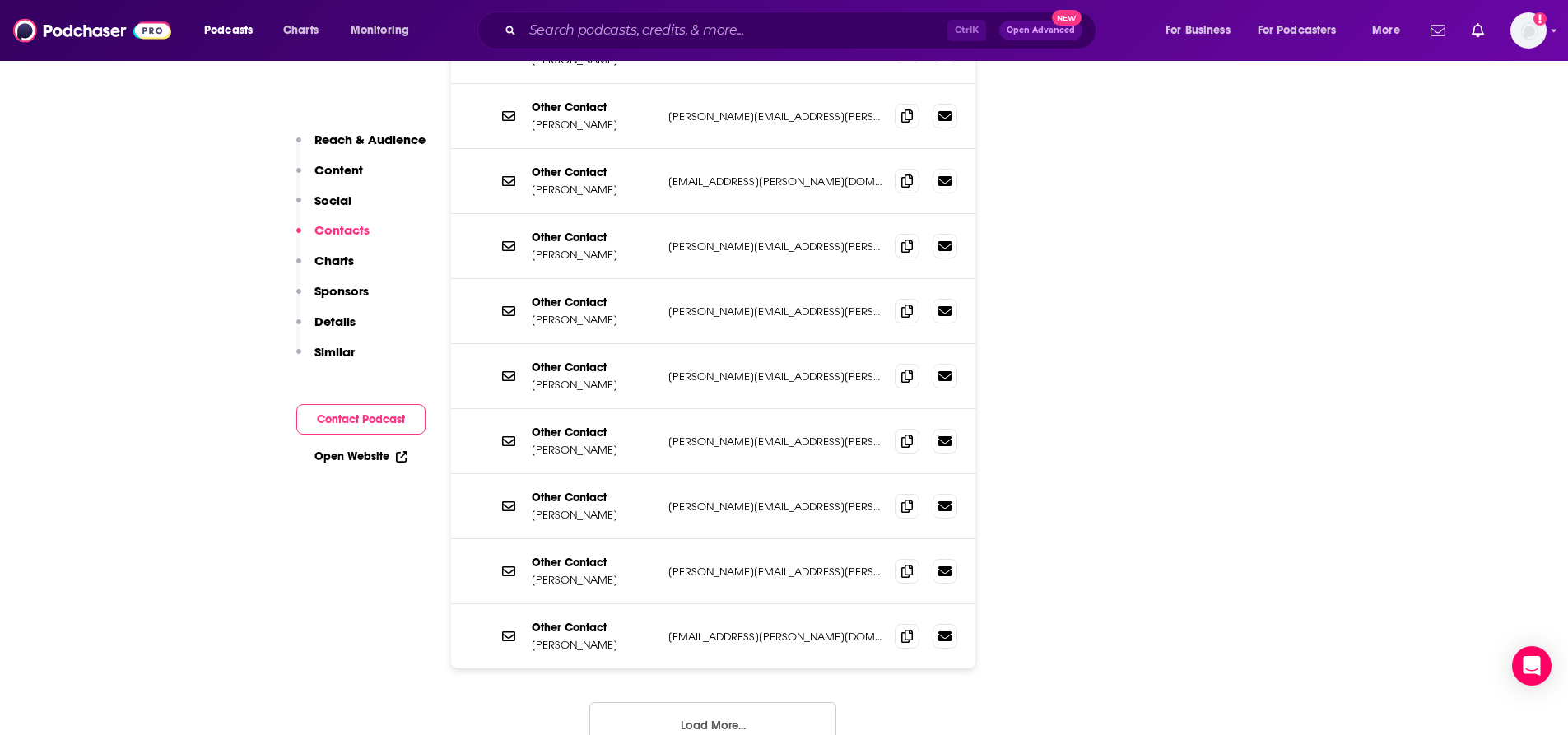
click at [682, 702] on button "Load More..." at bounding box center [712, 725] width 246 height 45
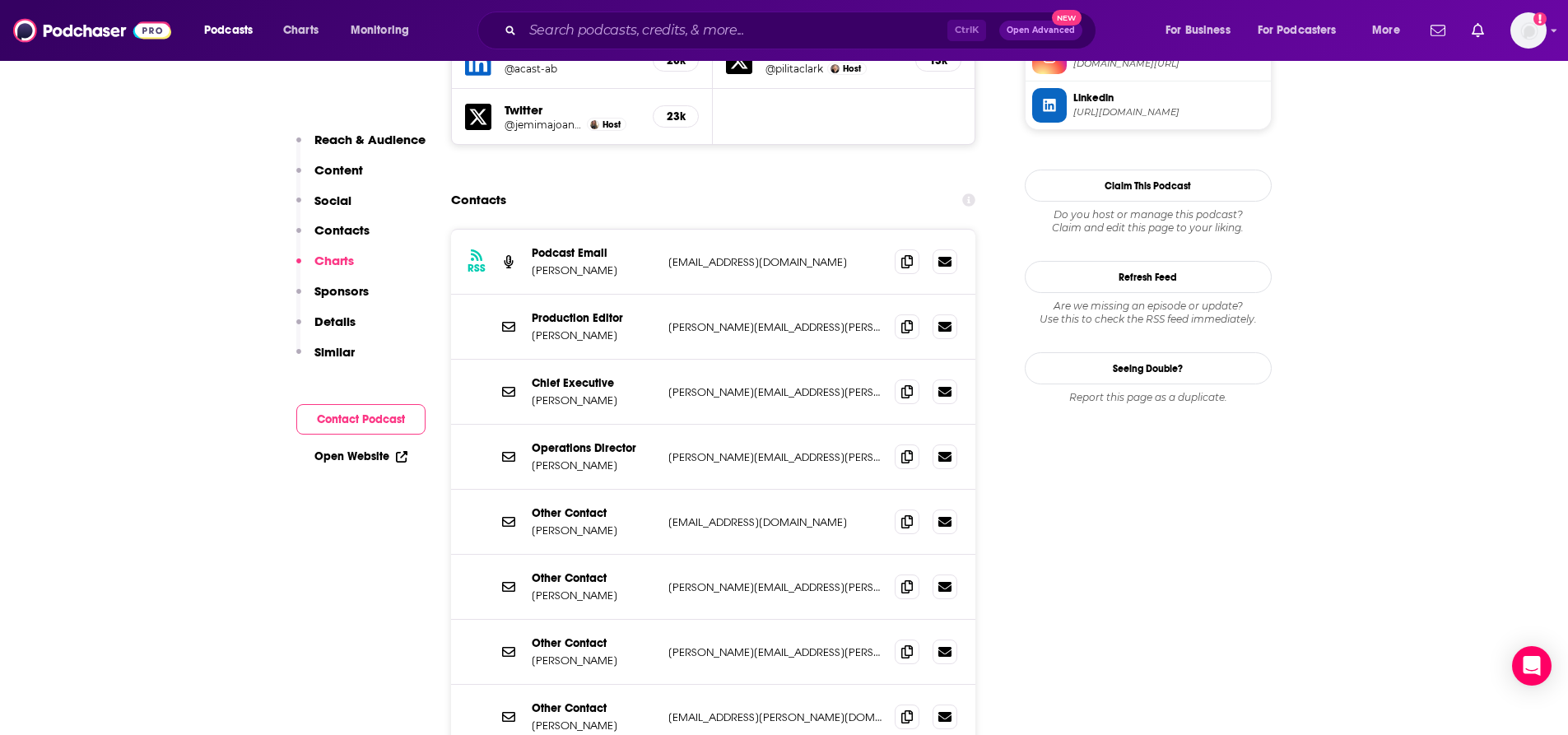
scroll to position [1621, 0]
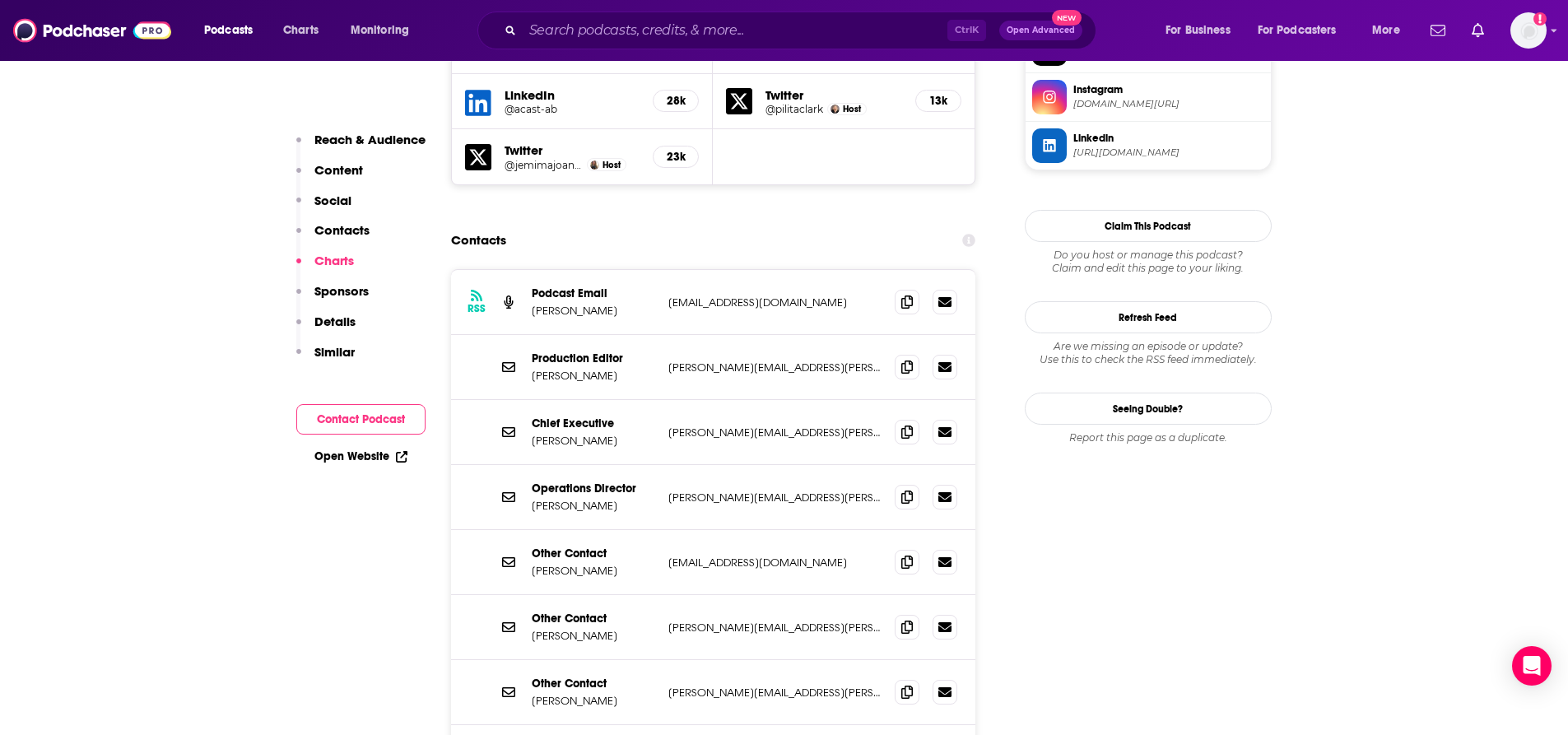
drag, startPoint x: 634, startPoint y: 234, endPoint x: 525, endPoint y: 234, distance: 109.0
click at [525, 270] on div "RSS Podcast Email [PERSON_NAME] [EMAIL_ADDRESS][DOMAIN_NAME] [EMAIL_ADDRESS][DO…" at bounding box center [713, 302] width 525 height 65
copy p "[PERSON_NAME]"
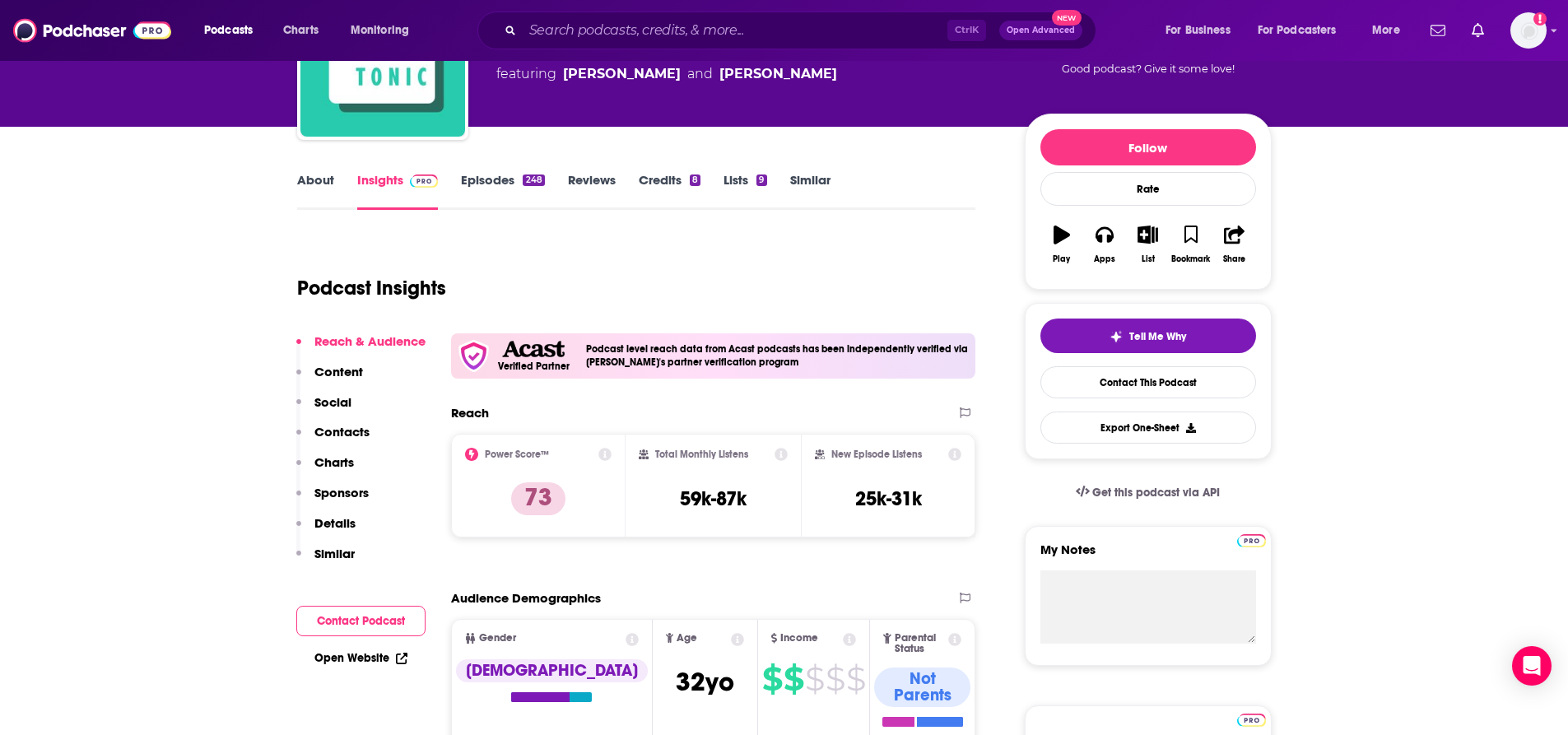
scroll to position [0, 0]
